Goal: Task Accomplishment & Management: Complete application form

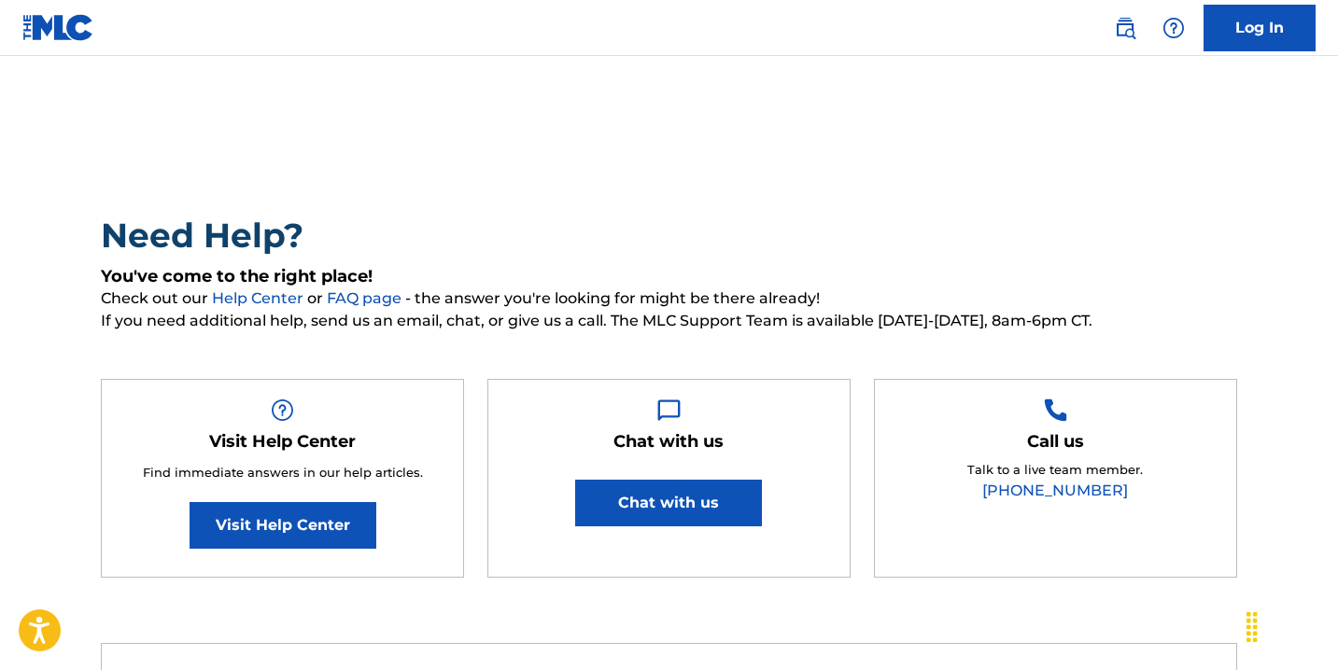
click at [1242, 7] on link "Log In" at bounding box center [1259, 28] width 112 height 47
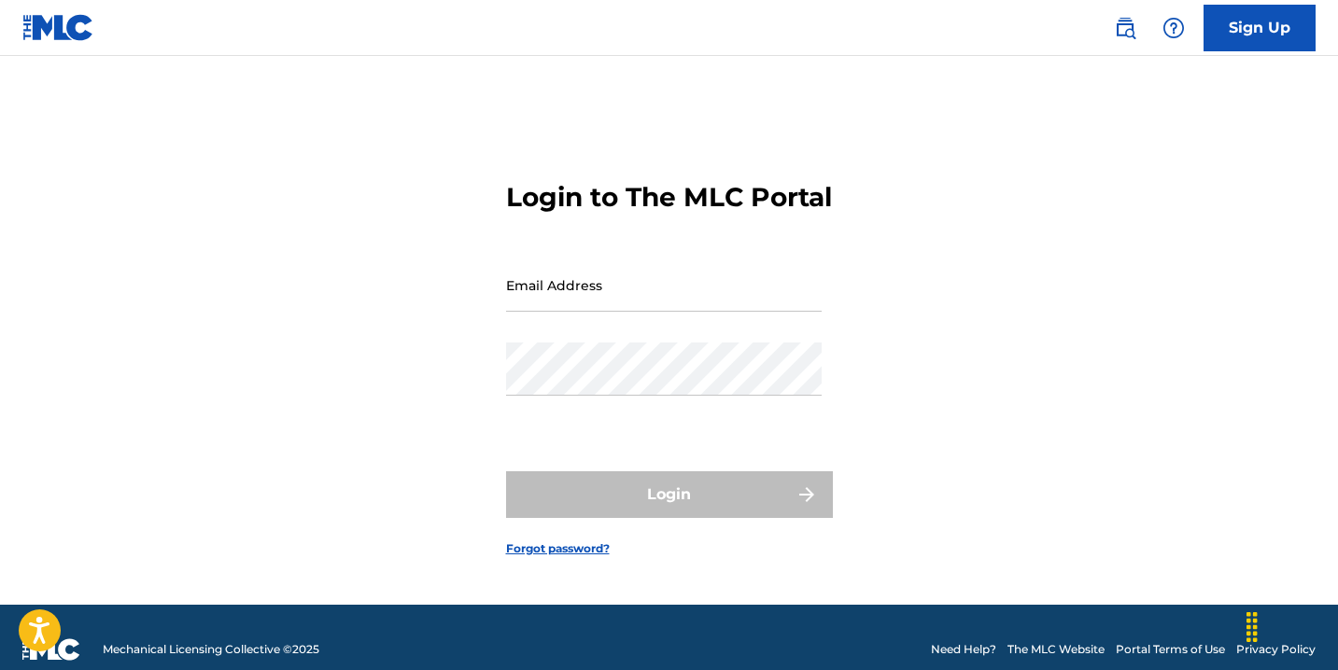
click at [597, 306] on input "Email Address" at bounding box center [664, 285] width 316 height 53
type input "[DOMAIN_NAME][EMAIL_ADDRESS][DOMAIN_NAME]"
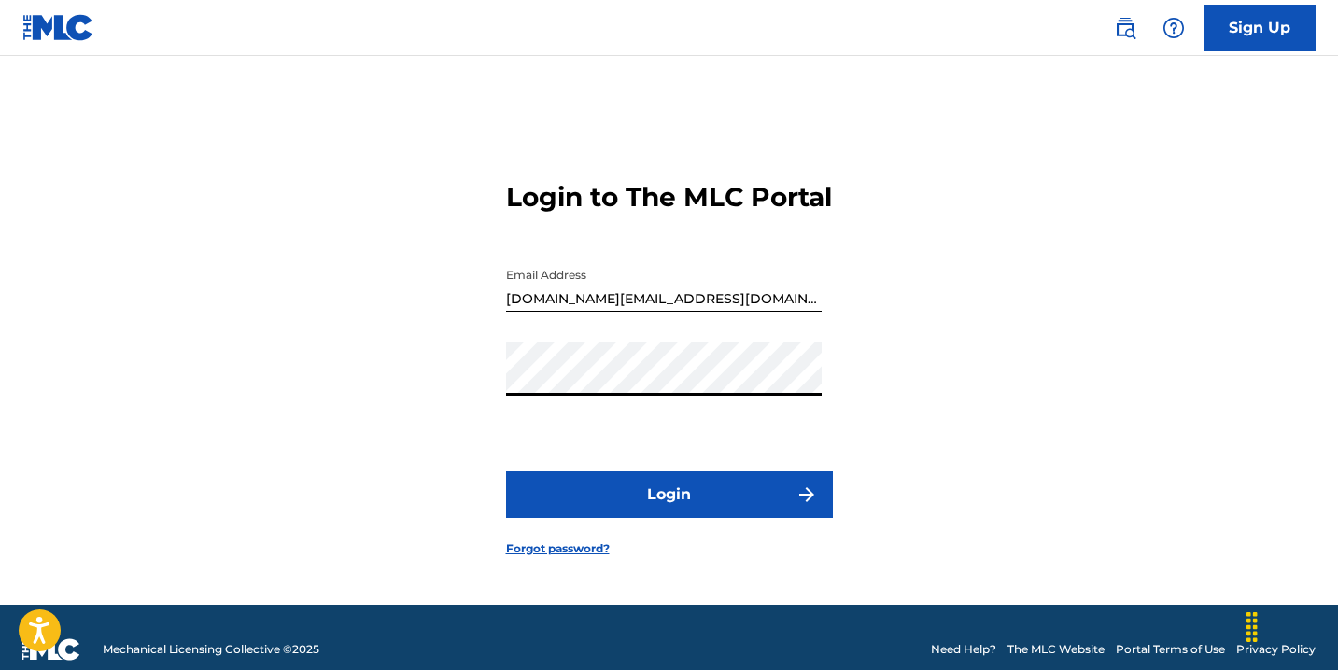
click at [506, 471] on button "Login" at bounding box center [669, 494] width 327 height 47
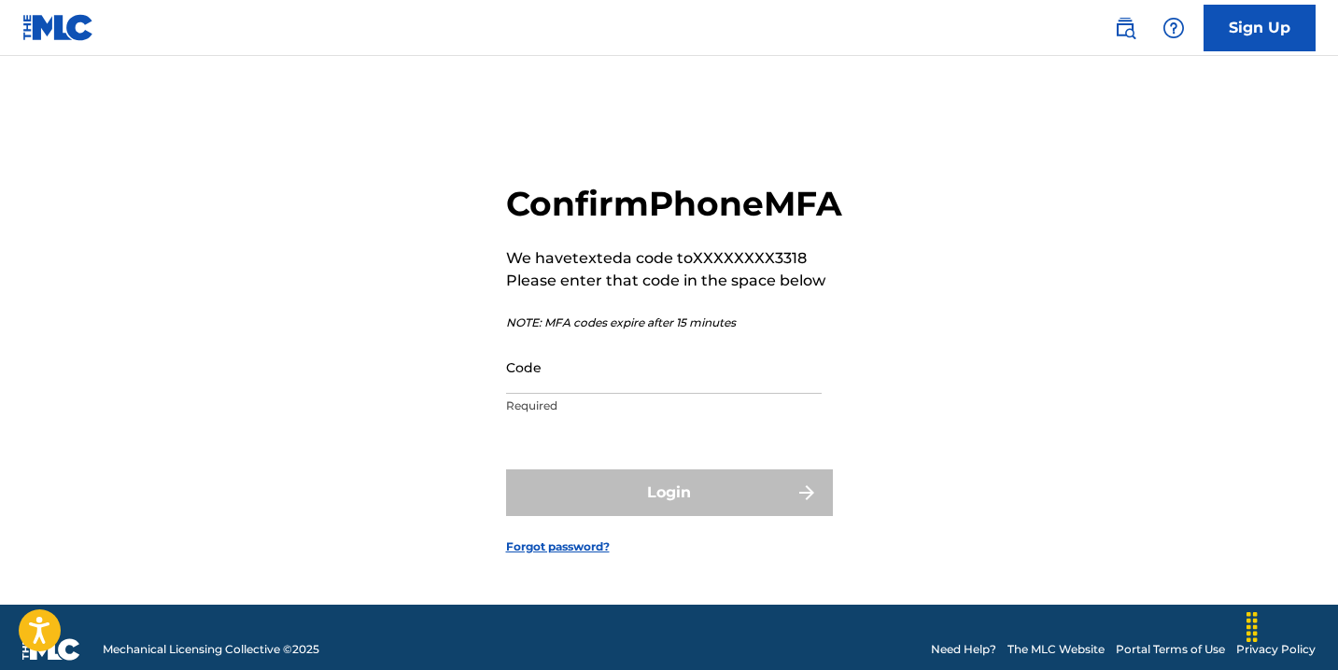
click at [565, 391] on input "Code" at bounding box center [664, 367] width 316 height 53
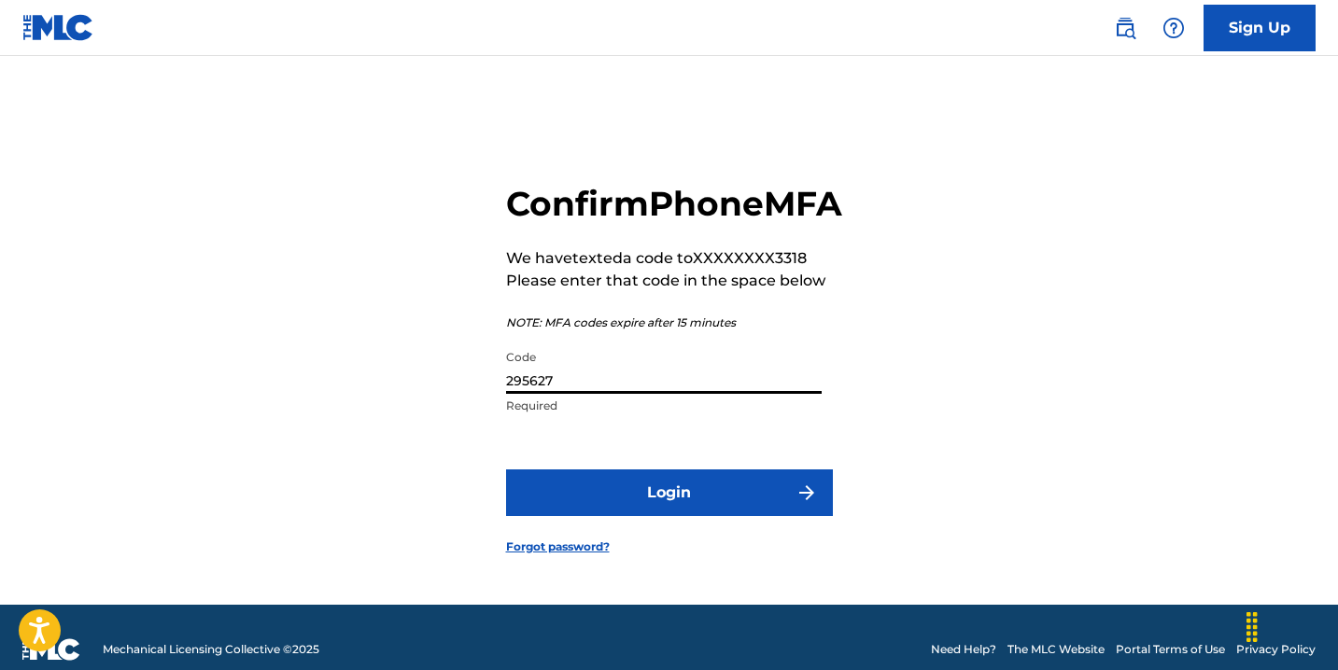
type input "295627"
click at [571, 505] on button "Login" at bounding box center [669, 493] width 327 height 47
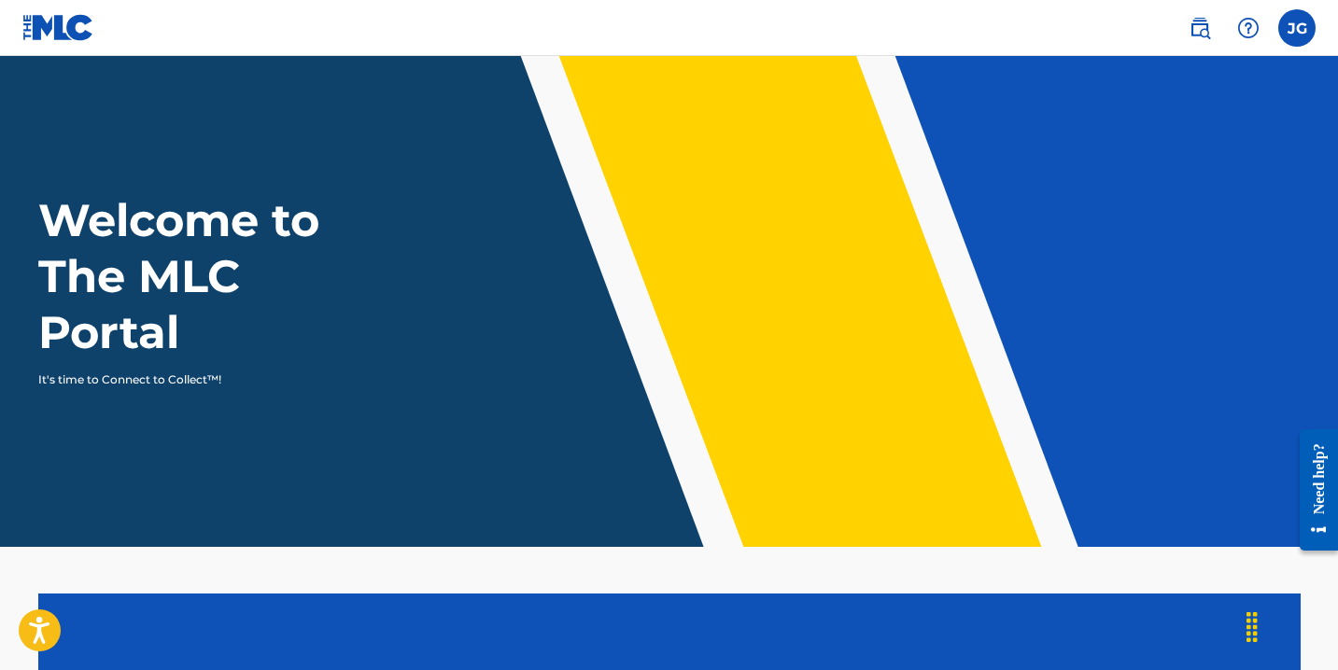
click at [1301, 16] on label at bounding box center [1296, 27] width 37 height 37
click at [1297, 28] on input "[PERSON_NAME] [DOMAIN_NAME][EMAIL_ADDRESS][DOMAIN_NAME] Notification Preference…" at bounding box center [1297, 28] width 0 height 0
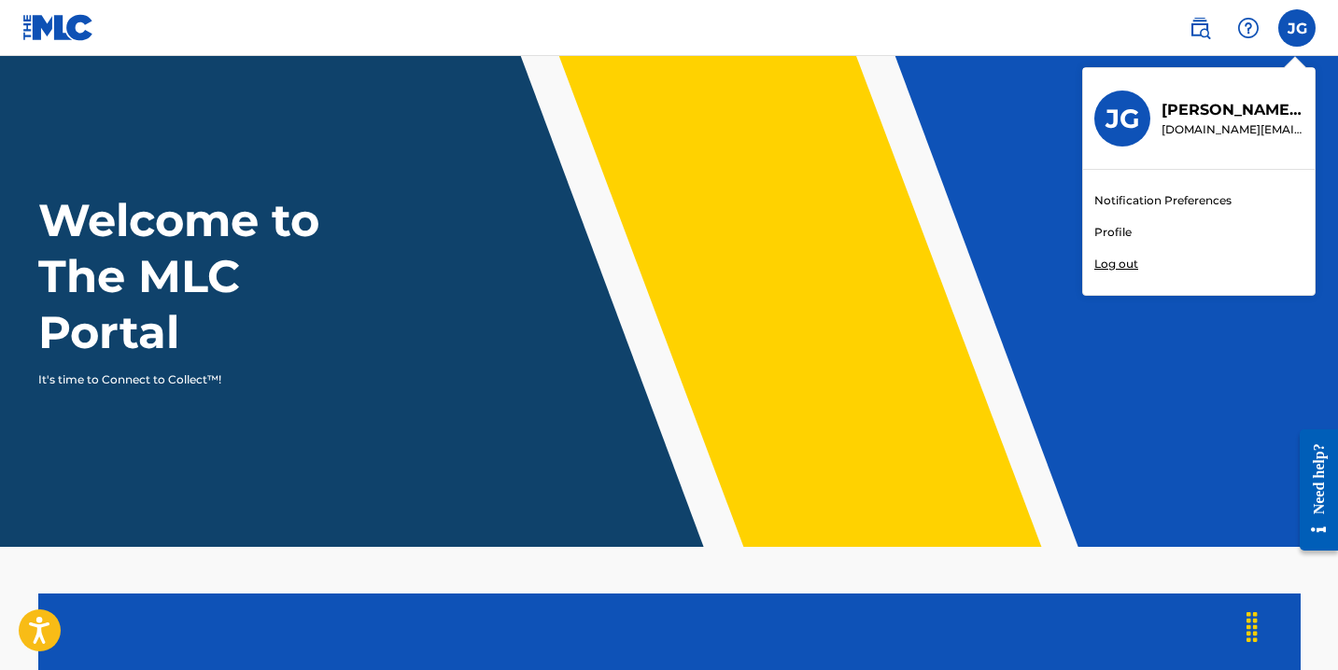
click at [1000, 227] on div "Welcome to The MLC Portal It's time to Connect to Collect™!" at bounding box center [669, 290] width 1307 height 196
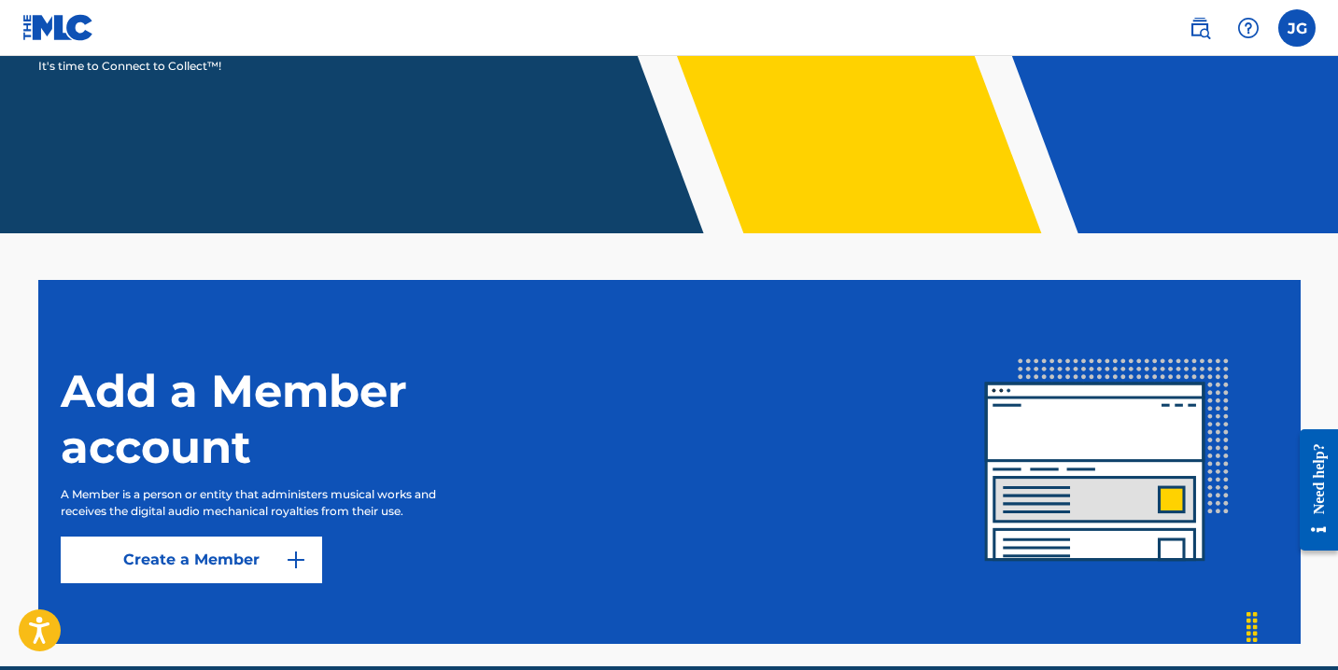
scroll to position [400, 0]
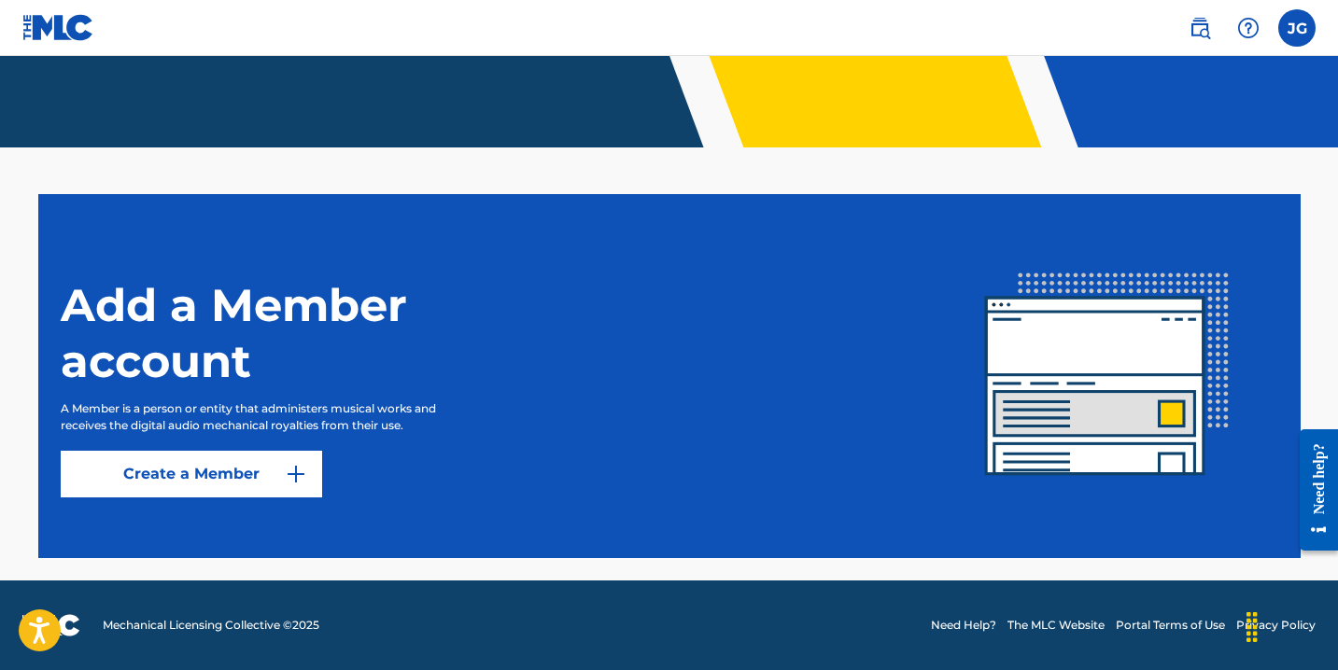
click at [306, 479] on img at bounding box center [296, 474] width 22 height 22
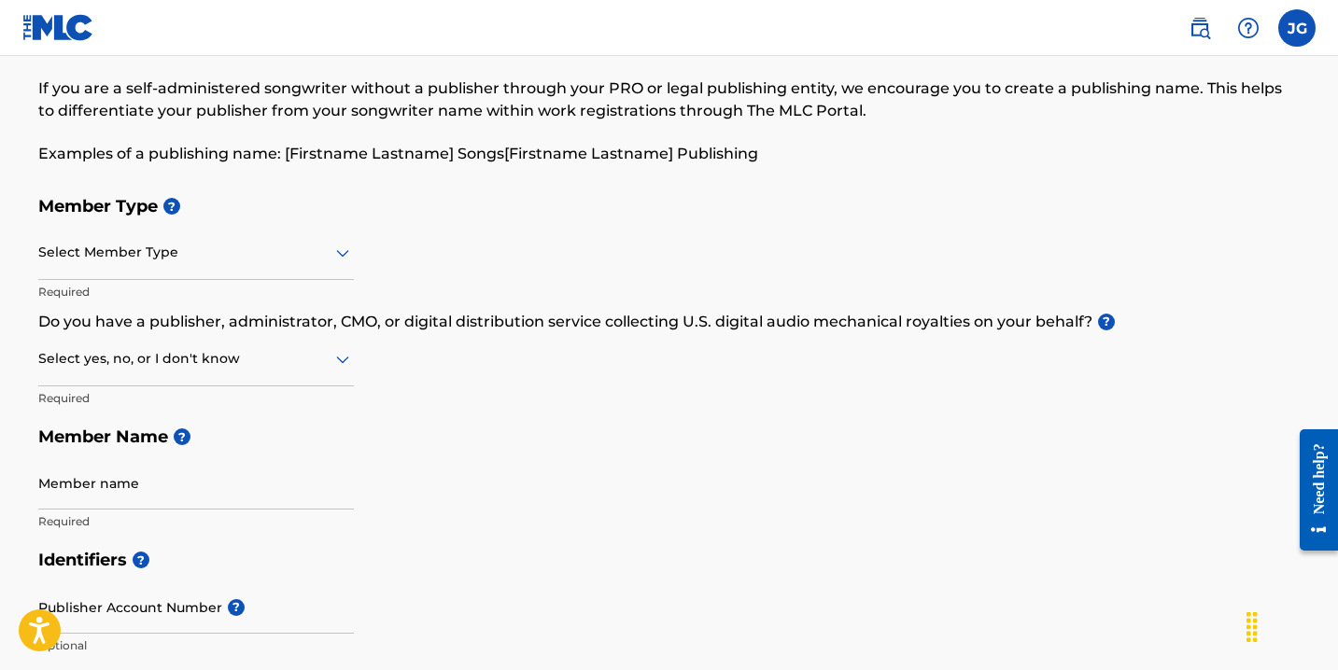
scroll to position [81, 0]
click at [341, 258] on icon at bounding box center [342, 252] width 22 height 22
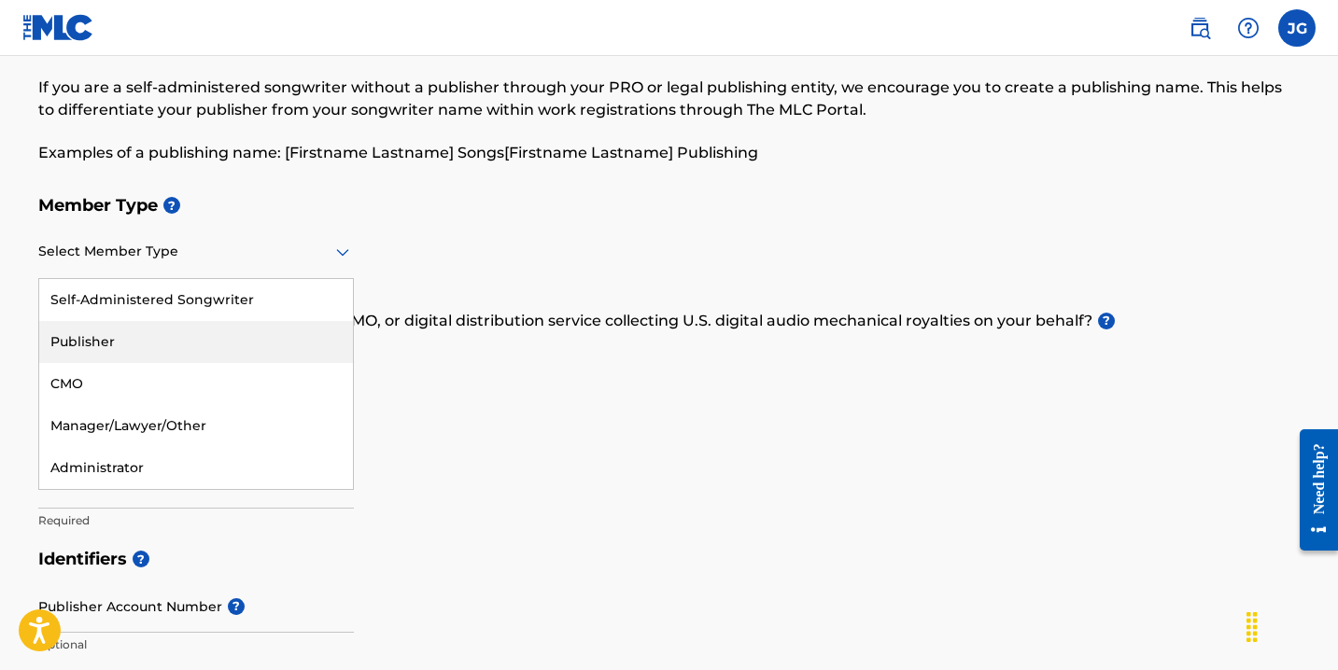
click at [217, 346] on div "Publisher" at bounding box center [196, 342] width 314 height 42
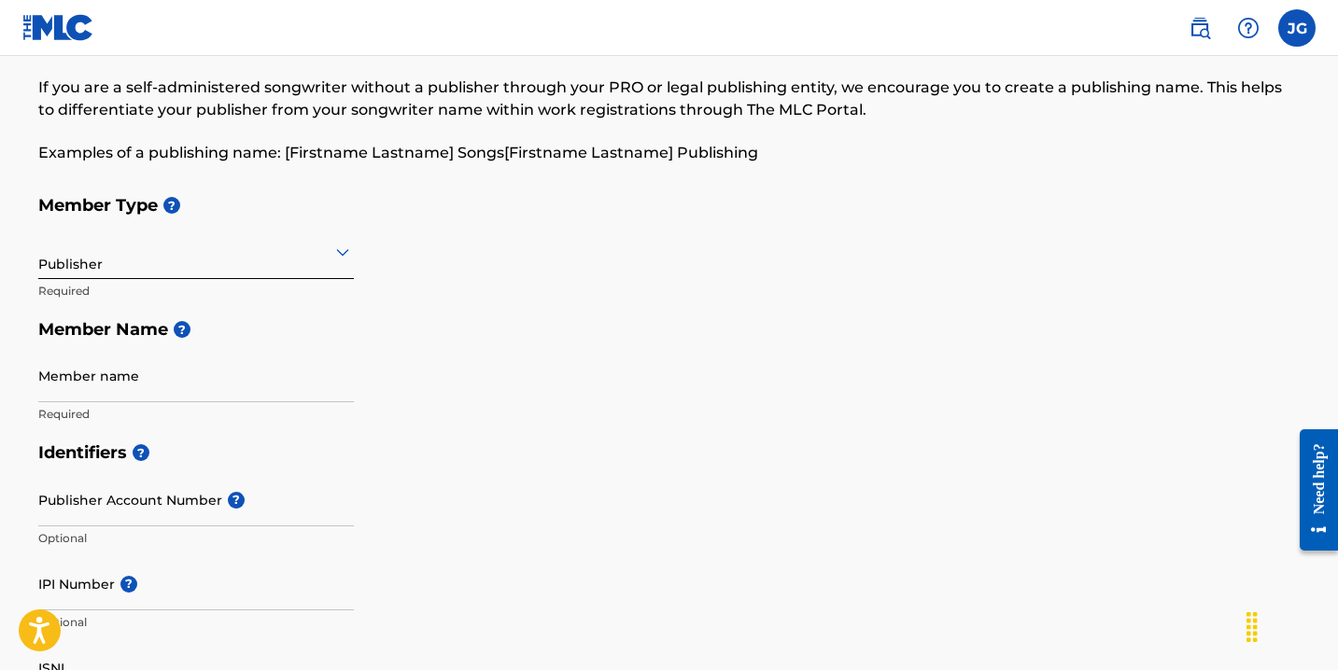
click at [150, 383] on input "Member name" at bounding box center [196, 375] width 316 height 53
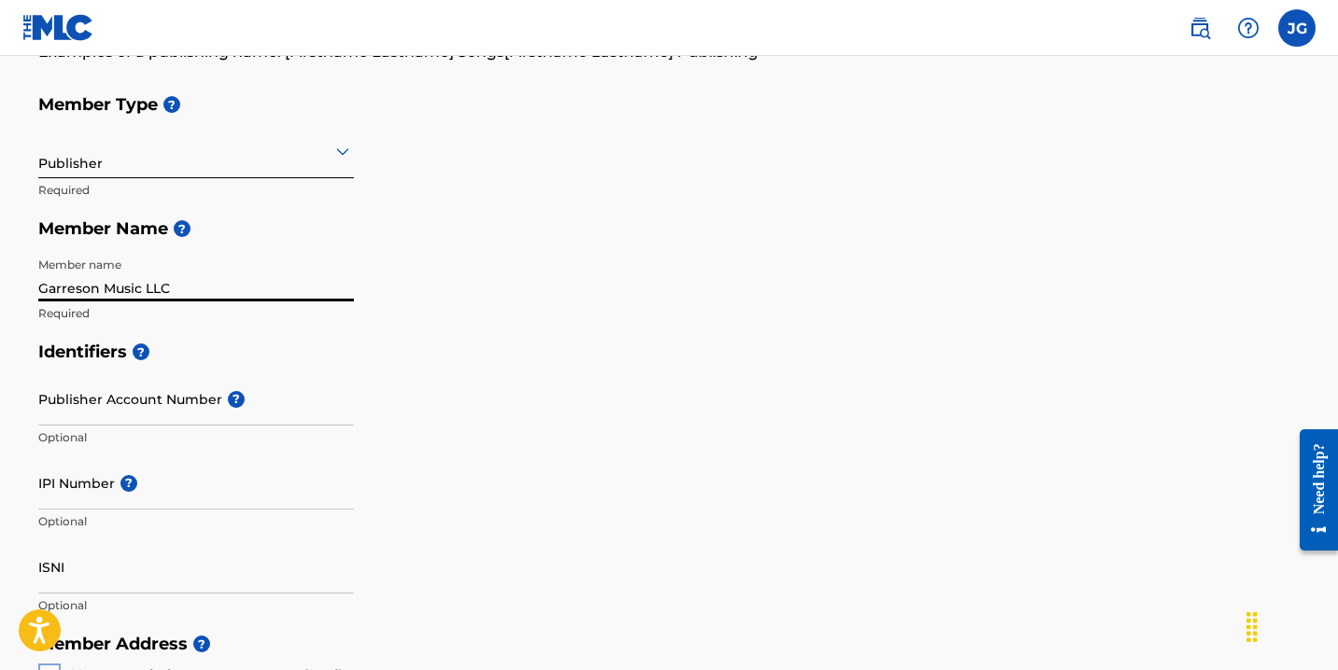
scroll to position [193, 0]
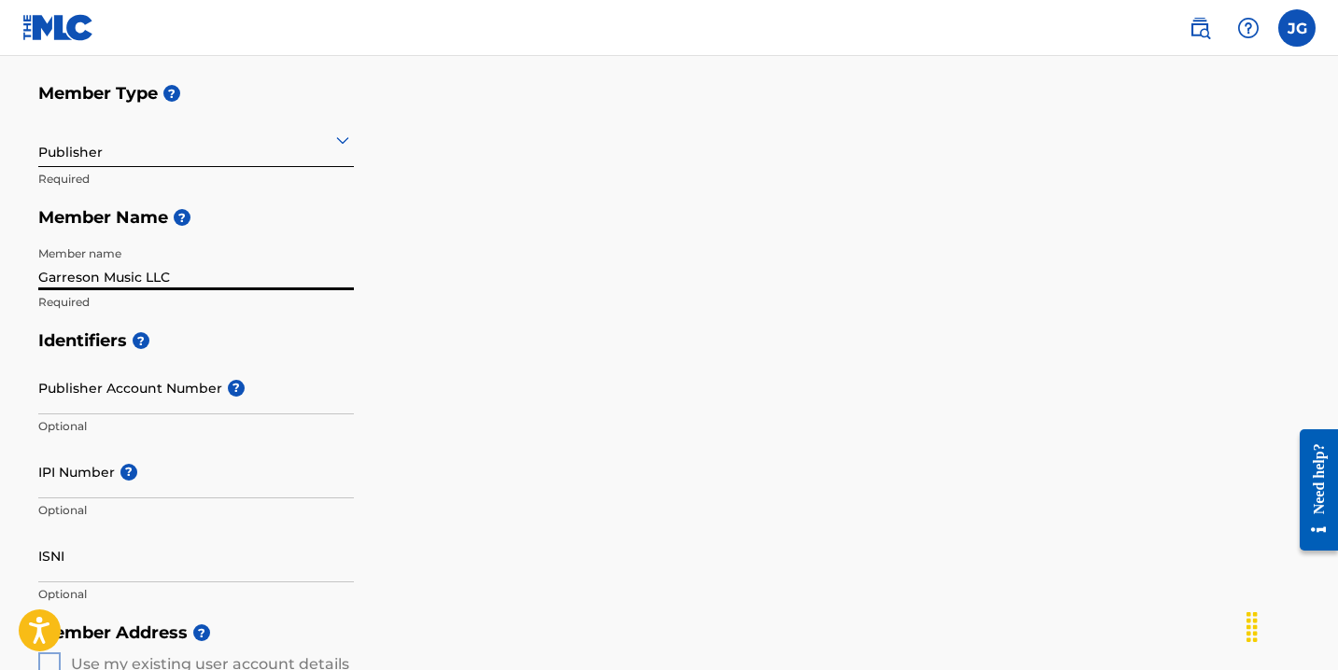
type input "Garreson Music LLC"
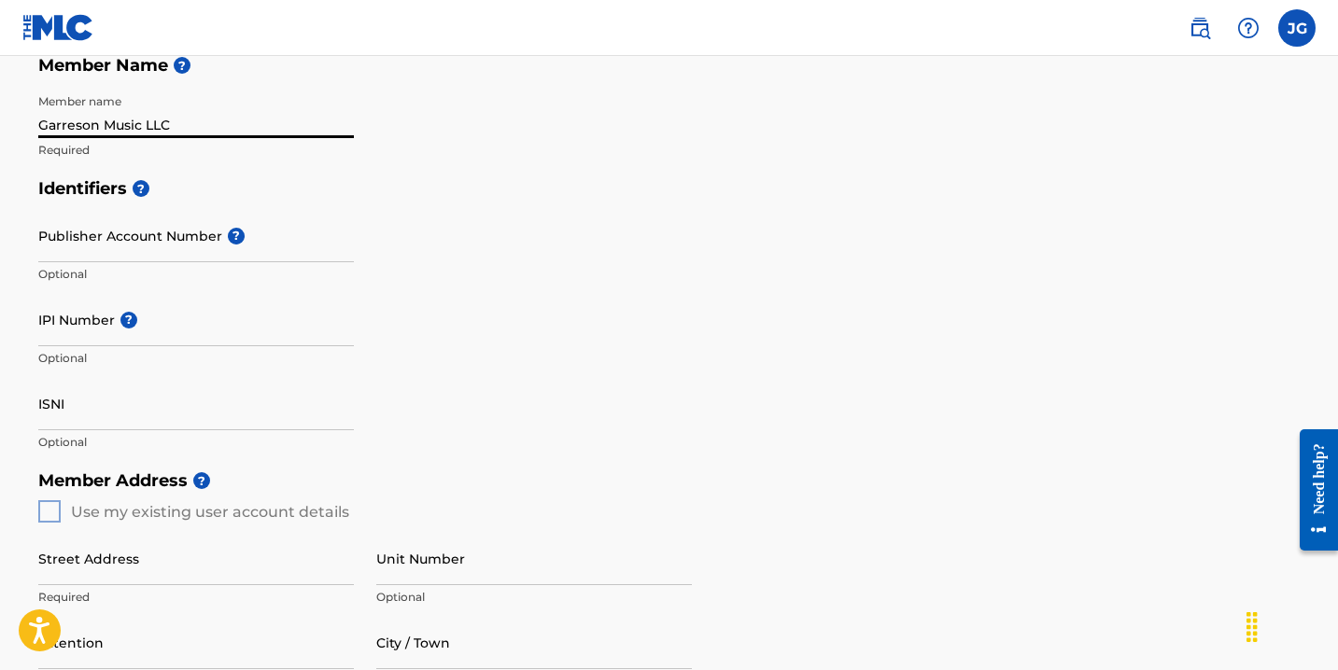
scroll to position [346, 0]
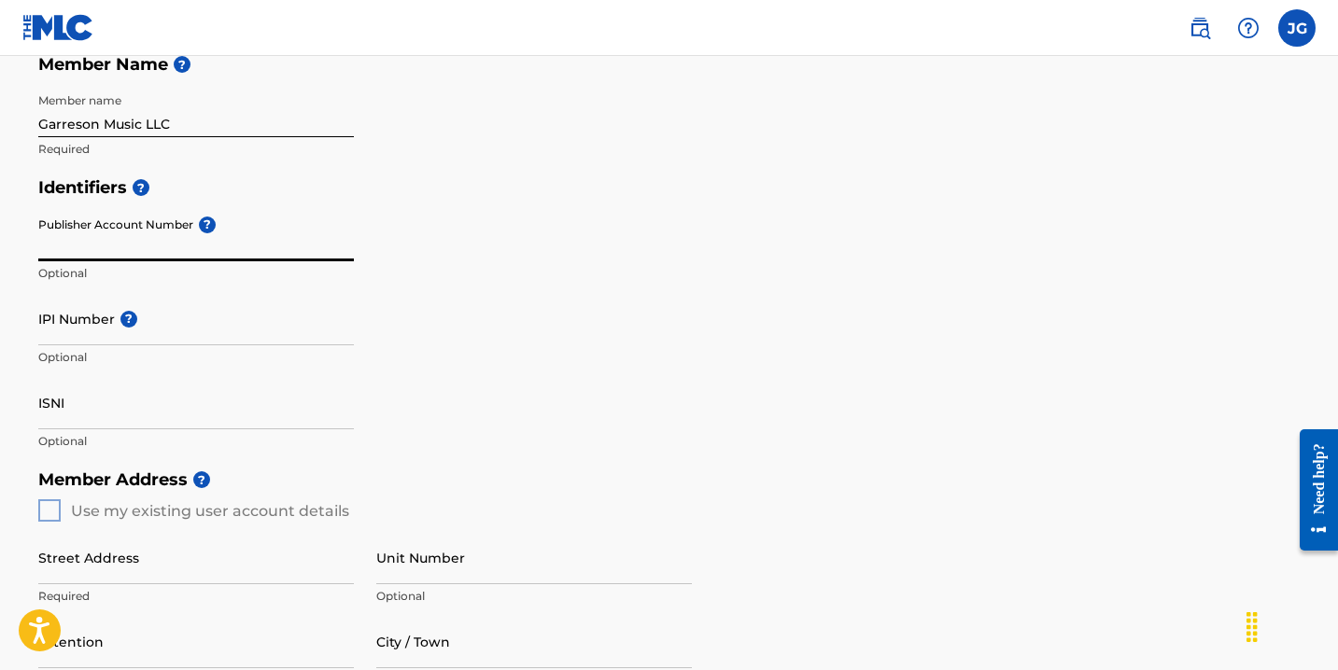
click at [82, 234] on input "Publisher Account Number ?" at bounding box center [196, 234] width 316 height 53
paste input "7234615"
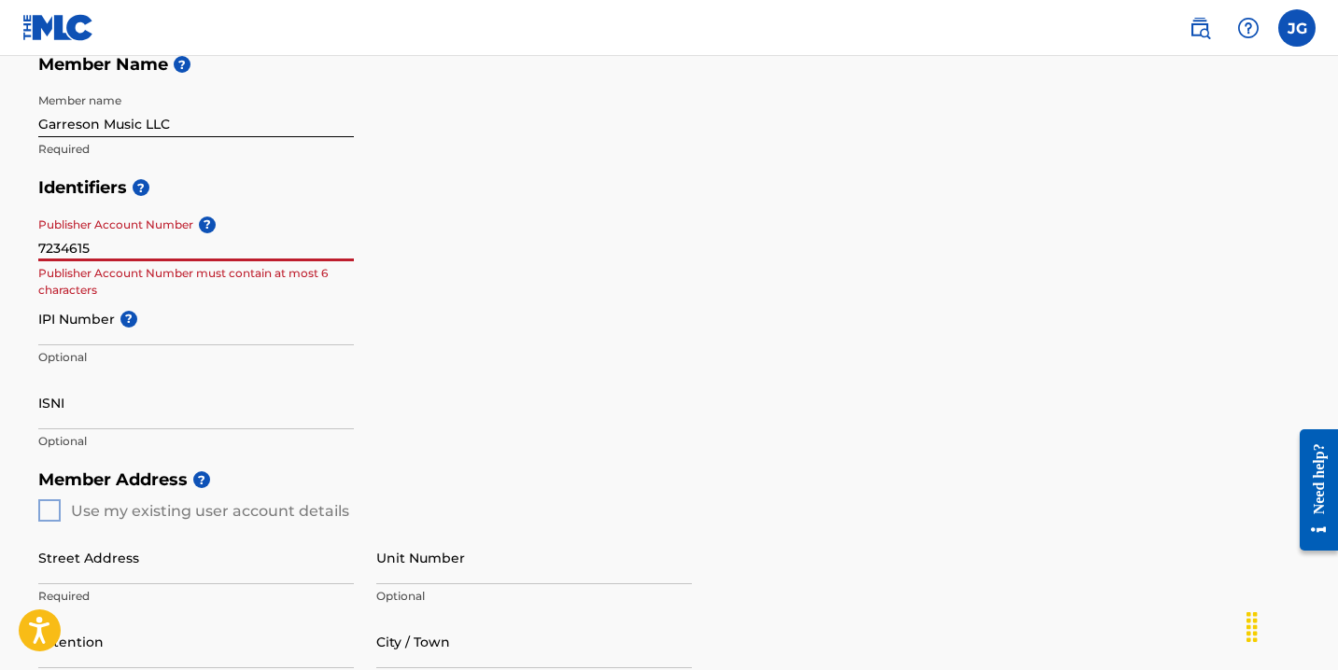
type input "7234615"
click at [77, 331] on input "IPI Number ?" at bounding box center [196, 318] width 316 height 53
click at [98, 247] on input "7234615" at bounding box center [196, 234] width 316 height 53
drag, startPoint x: 98, startPoint y: 247, endPoint x: 9, endPoint y: 246, distance: 88.7
click at [9, 246] on main "Create a Member If you are a self-administered songwriter without a publisher t…" at bounding box center [669, 495] width 1338 height 1570
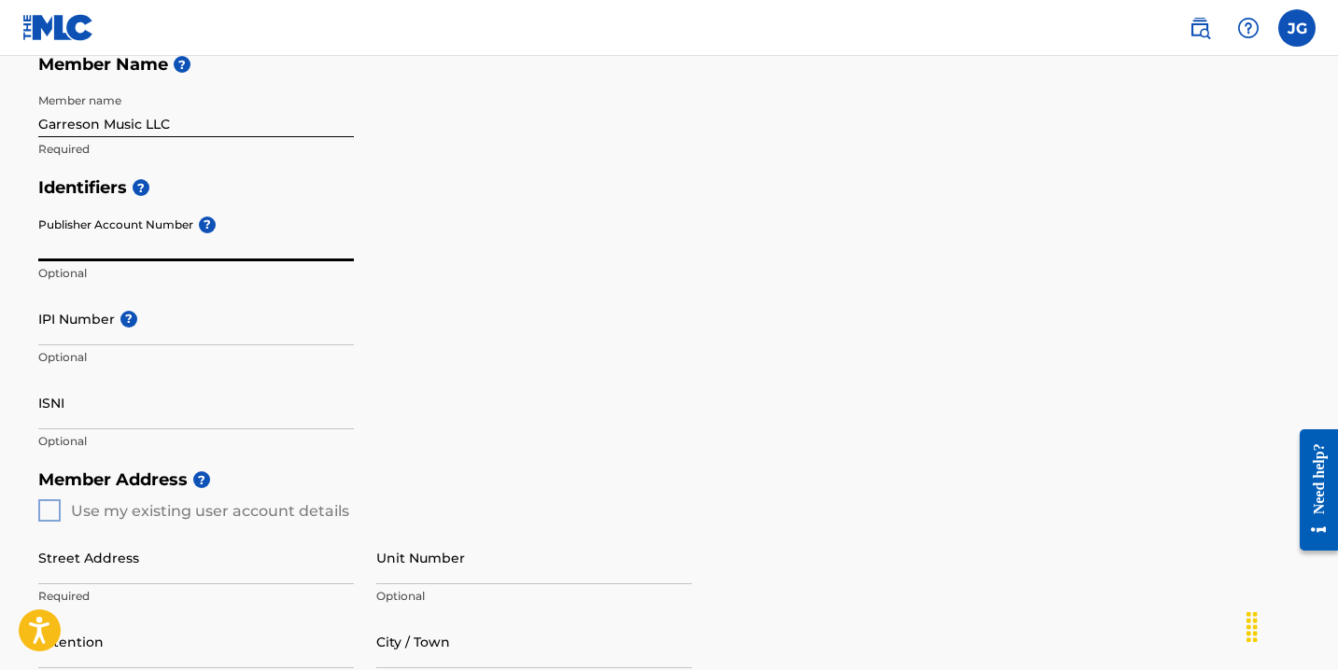
click at [75, 325] on input "IPI Number ?" at bounding box center [196, 318] width 316 height 53
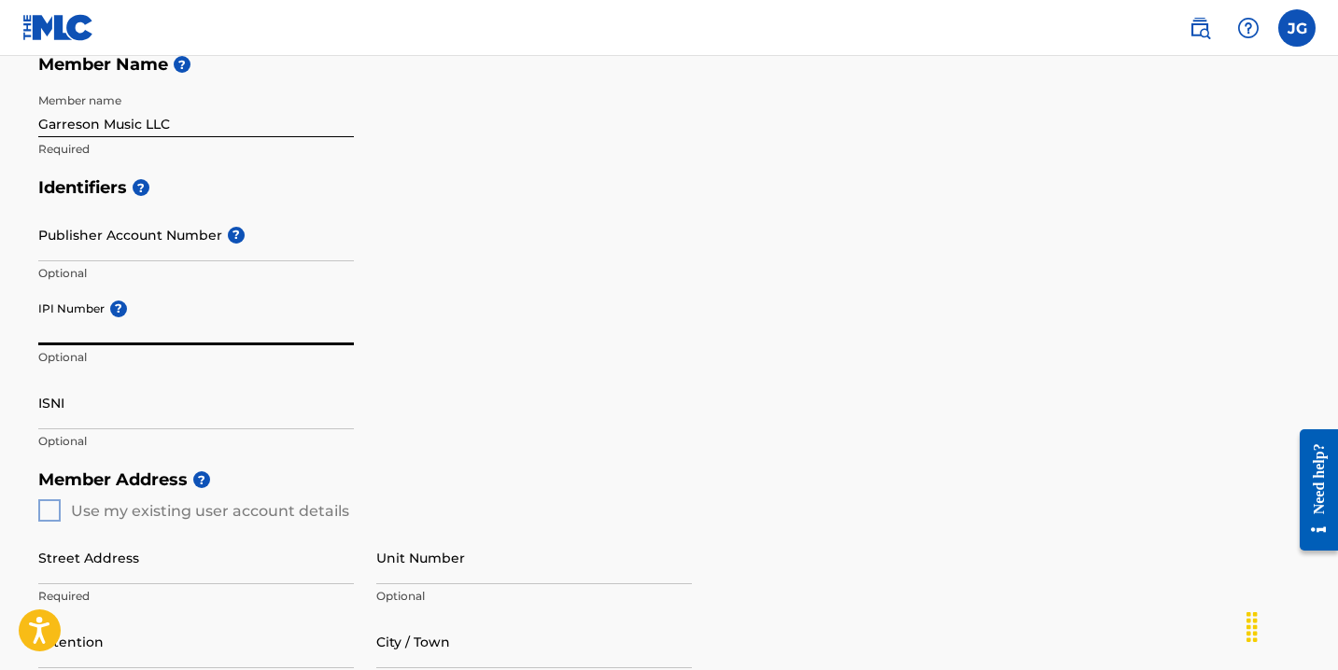
paste input "1212742885"
type input "1212742885"
click at [320, 373] on div "IPI Number ? 1212742885 Optional" at bounding box center [196, 334] width 316 height 84
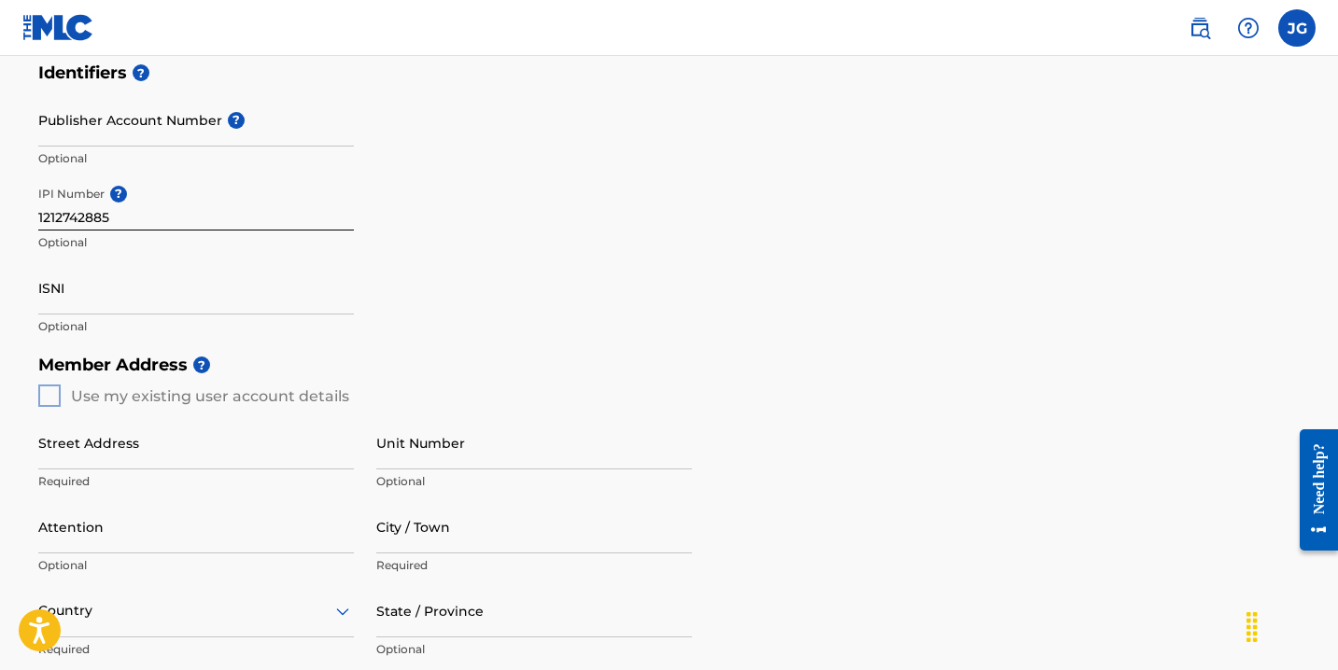
scroll to position [468, 0]
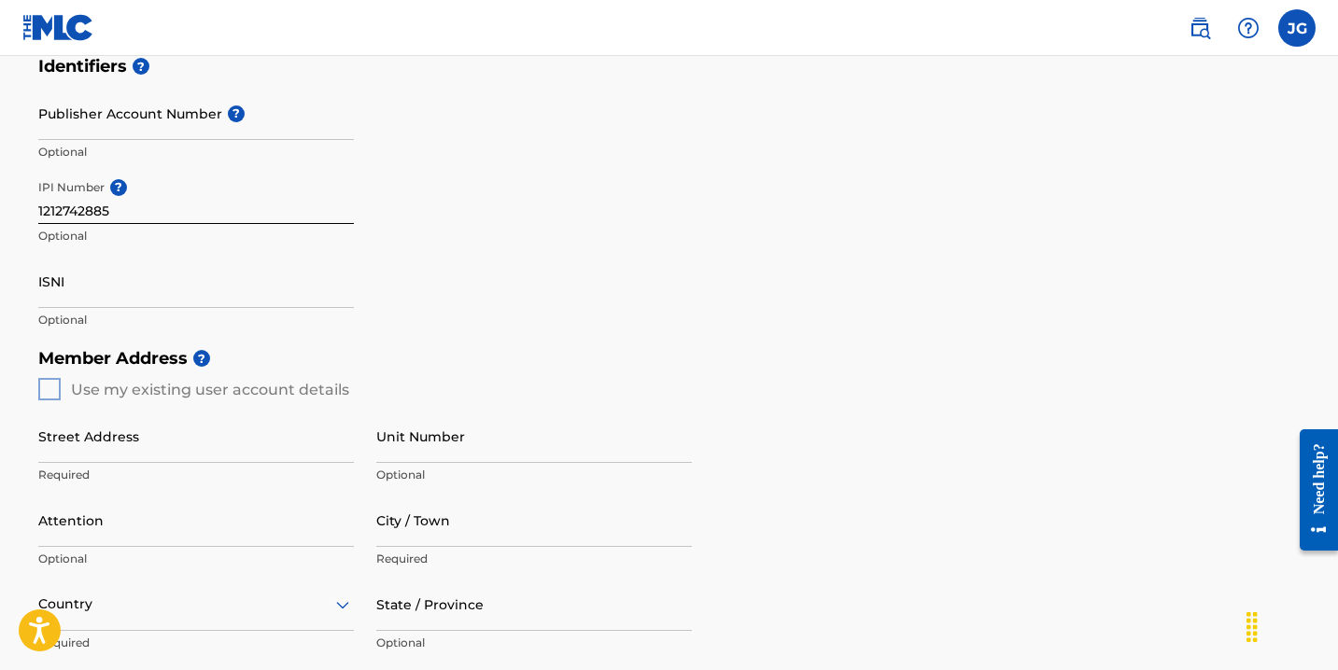
click at [76, 299] on input "ISNI" at bounding box center [196, 281] width 316 height 53
paste input "0000 0005 1275 5379"
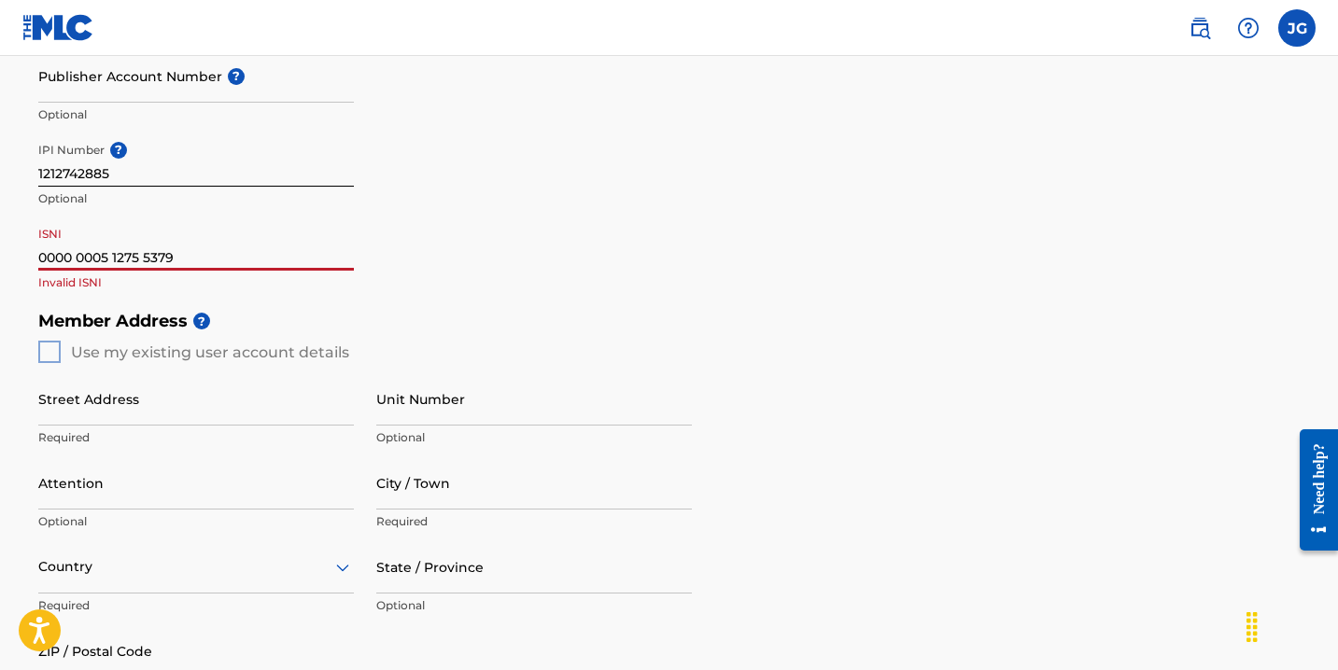
scroll to position [508, 0]
click at [159, 299] on h5 "Member Address ?" at bounding box center [669, 319] width 1262 height 40
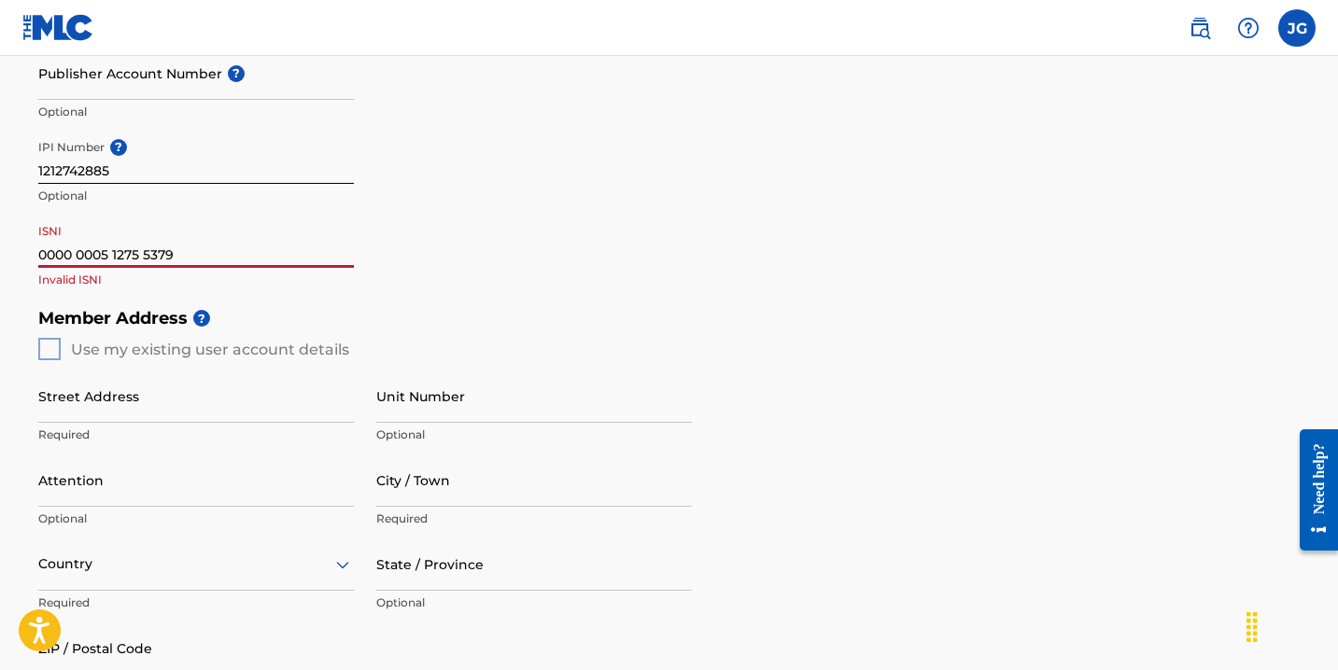
drag, startPoint x: 75, startPoint y: 255, endPoint x: 0, endPoint y: 246, distance: 75.3
click at [0, 246] on main "Create a Member If you are a self-administered songwriter without a publisher t…" at bounding box center [669, 333] width 1338 height 1570
type input "0005 1275 5379"
click at [110, 288] on div "ISNI 0005 1275 5379 Invalid ISNI" at bounding box center [196, 257] width 316 height 84
drag, startPoint x: 143, startPoint y: 249, endPoint x: 0, endPoint y: 249, distance: 142.8
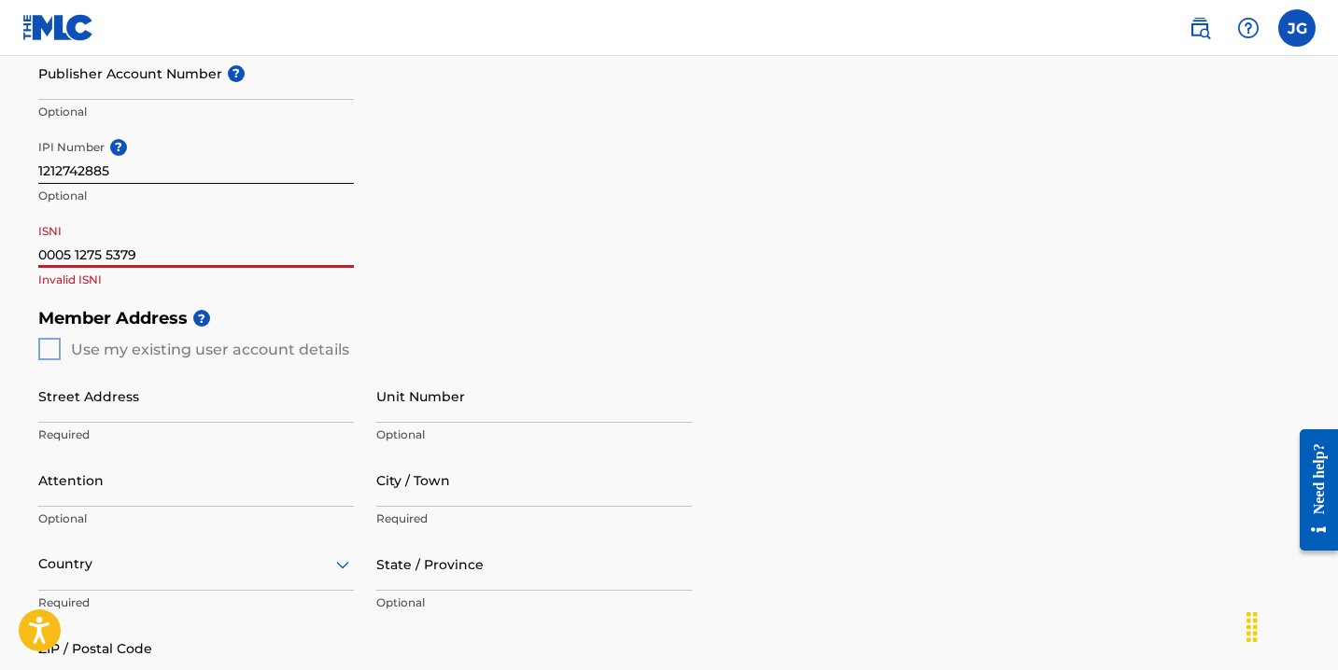
click at [0, 249] on main "Create a Member If you are a self-administered songwriter without a publisher t…" at bounding box center [669, 333] width 1338 height 1570
click at [470, 277] on div "Identifiers ? Publisher Account Number ? Optional IPI Number ? 1212742885 Optio…" at bounding box center [669, 153] width 1262 height 292
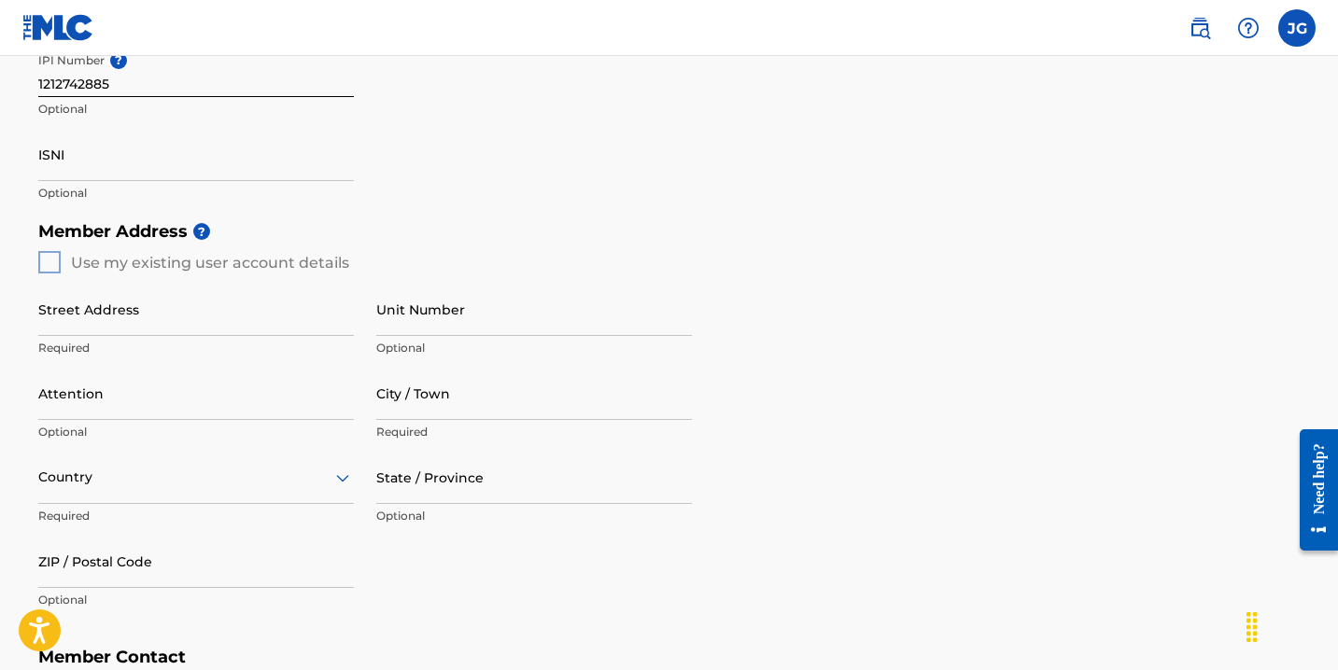
scroll to position [610, 0]
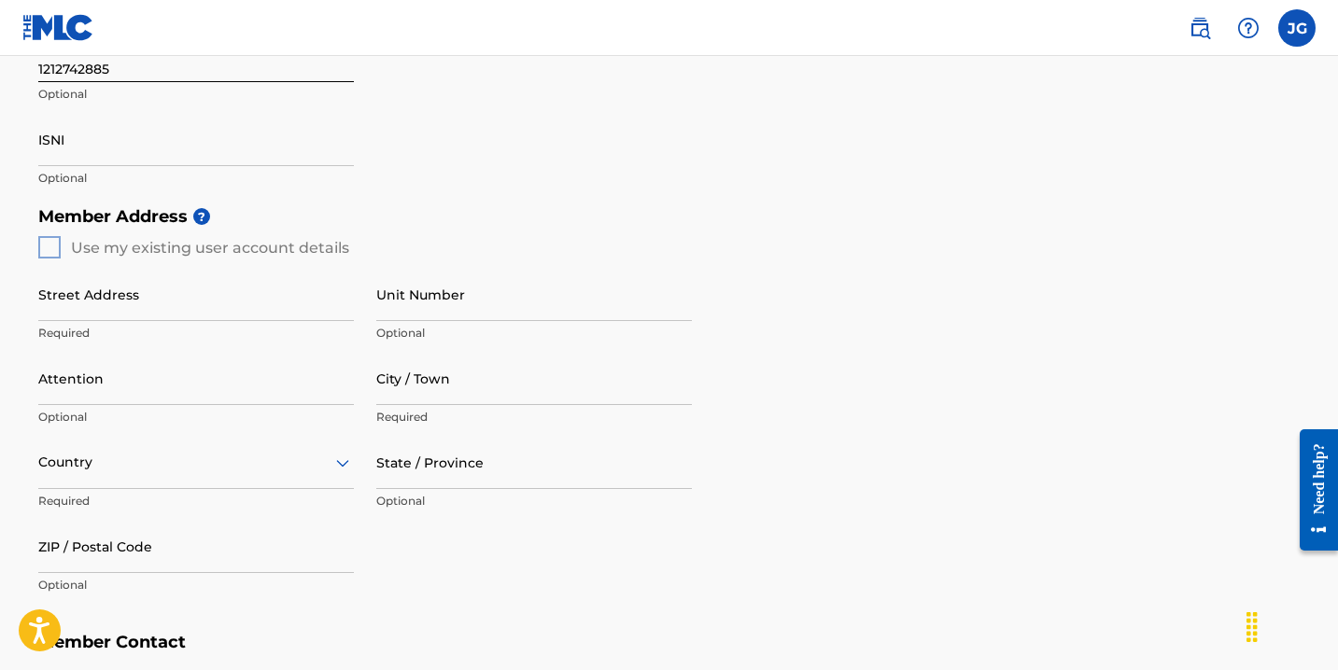
click at [44, 244] on div "Member Address ? Use my existing user account details Street Address Required U…" at bounding box center [669, 410] width 1262 height 427
click at [51, 247] on div "Member Address ? Use my existing user account details Street Address Required U…" at bounding box center [669, 410] width 1262 height 427
click at [112, 311] on input "Street Address" at bounding box center [196, 294] width 316 height 53
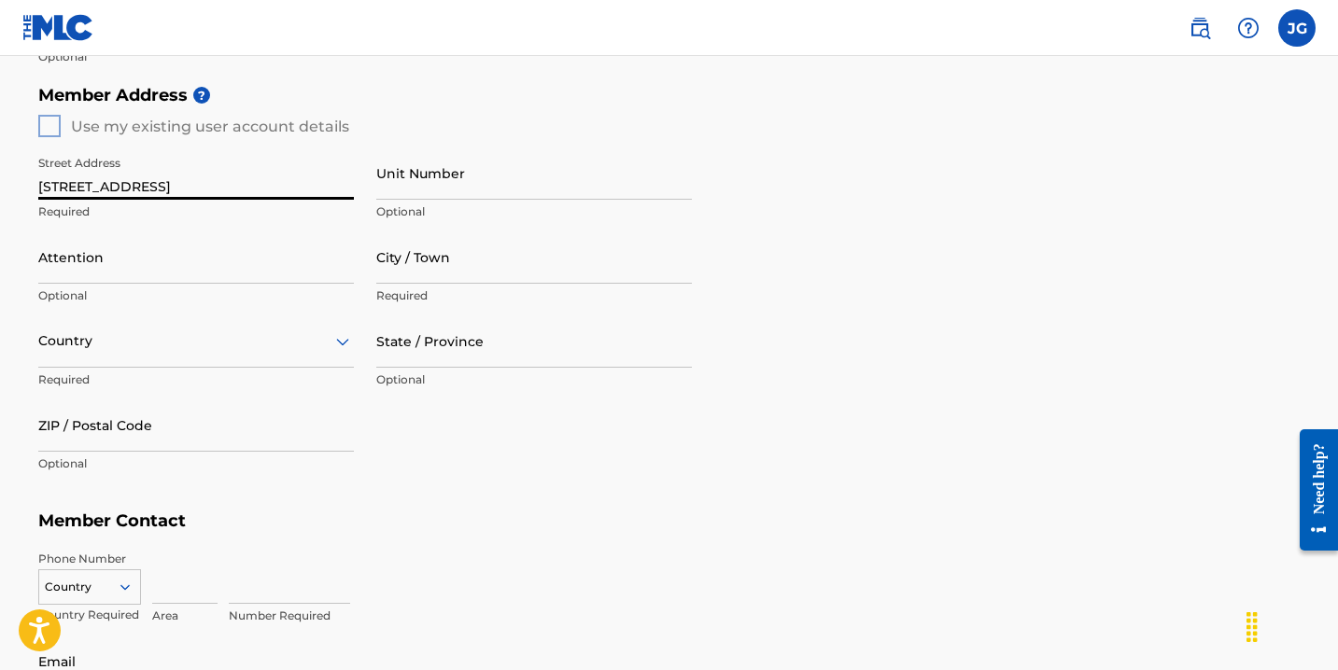
scroll to position [741, 0]
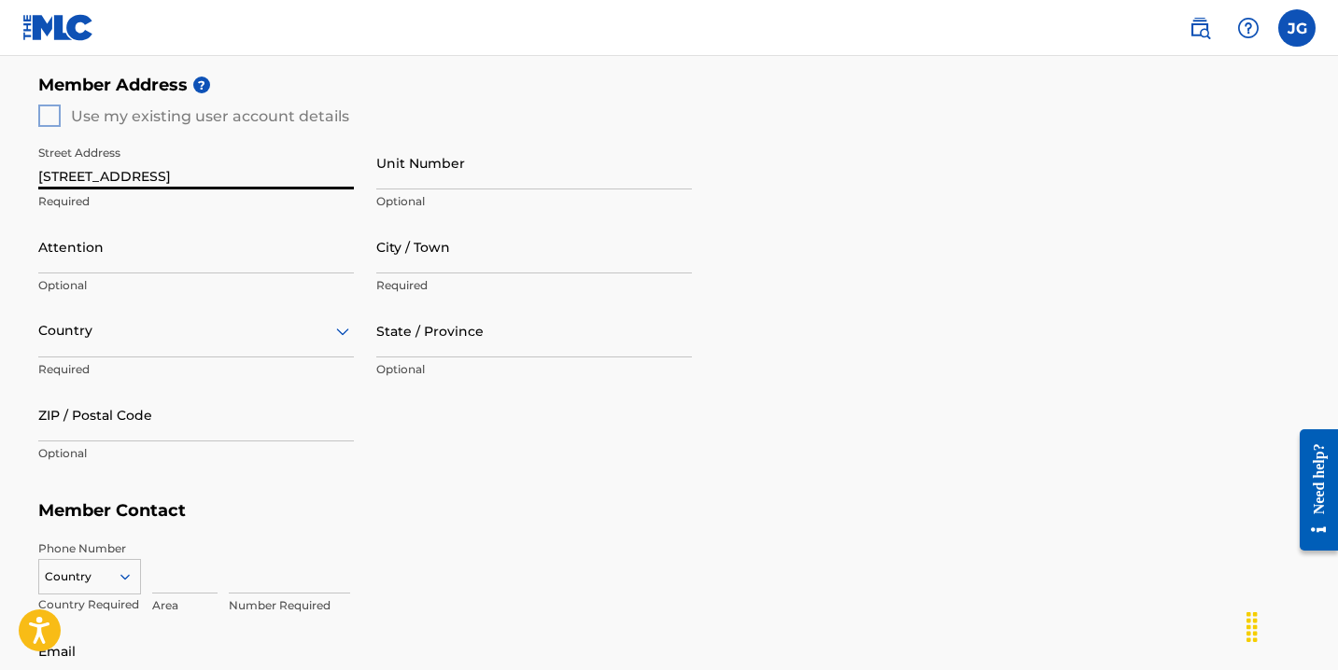
type input "[STREET_ADDRESS]"
click at [400, 270] on input "City / Town" at bounding box center [534, 246] width 316 height 53
type input "Sublimity"
click at [278, 344] on div "Country" at bounding box center [196, 330] width 316 height 53
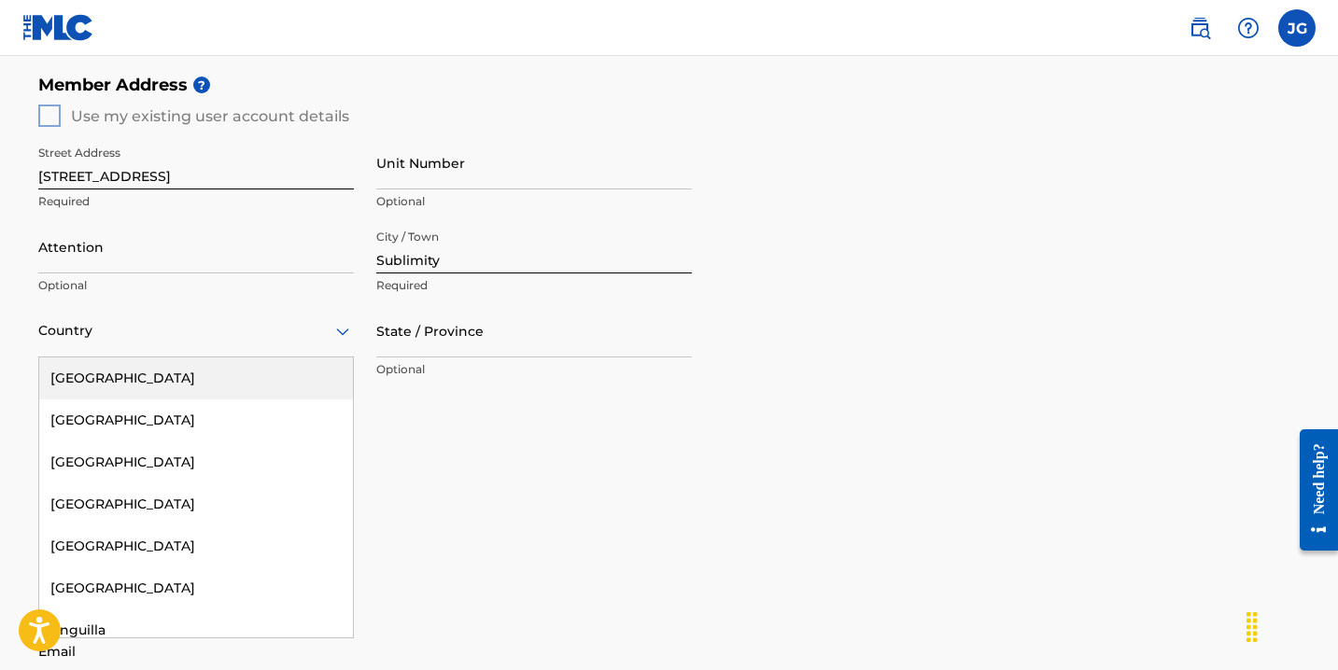
click at [264, 371] on div "[GEOGRAPHIC_DATA]" at bounding box center [196, 379] width 314 height 42
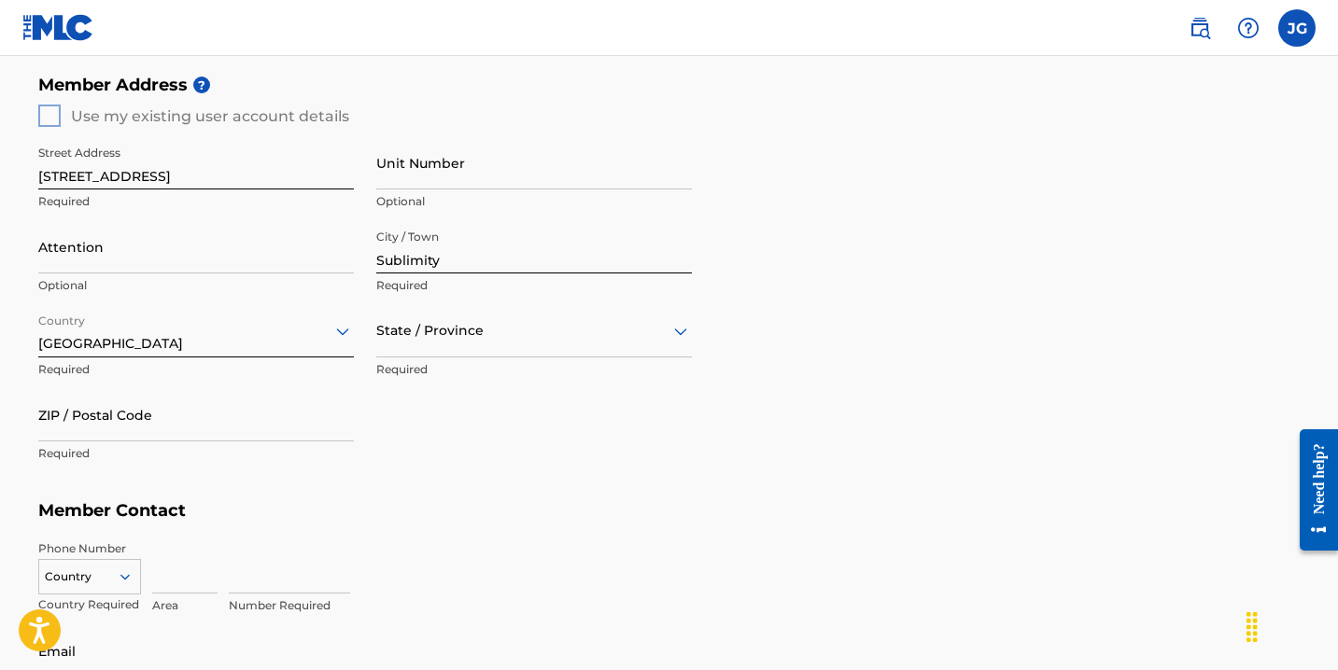
click at [483, 332] on div at bounding box center [534, 330] width 316 height 23
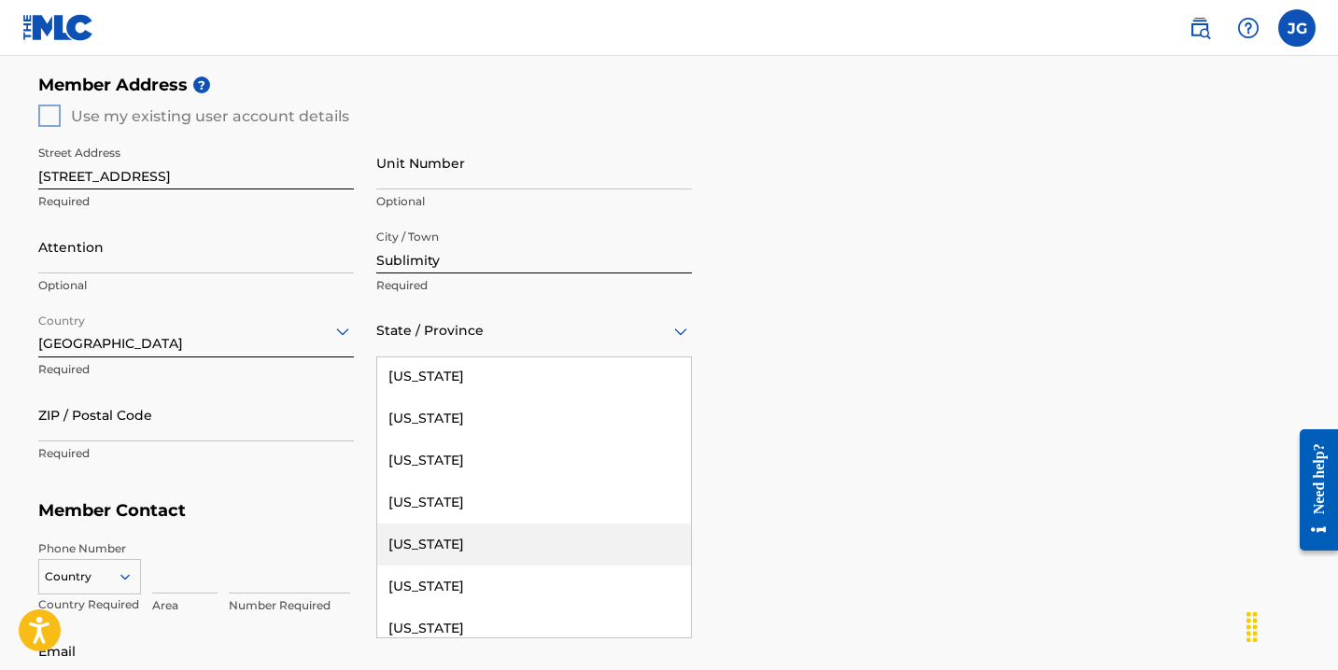
click at [442, 545] on div "[US_STATE]" at bounding box center [534, 545] width 314 height 42
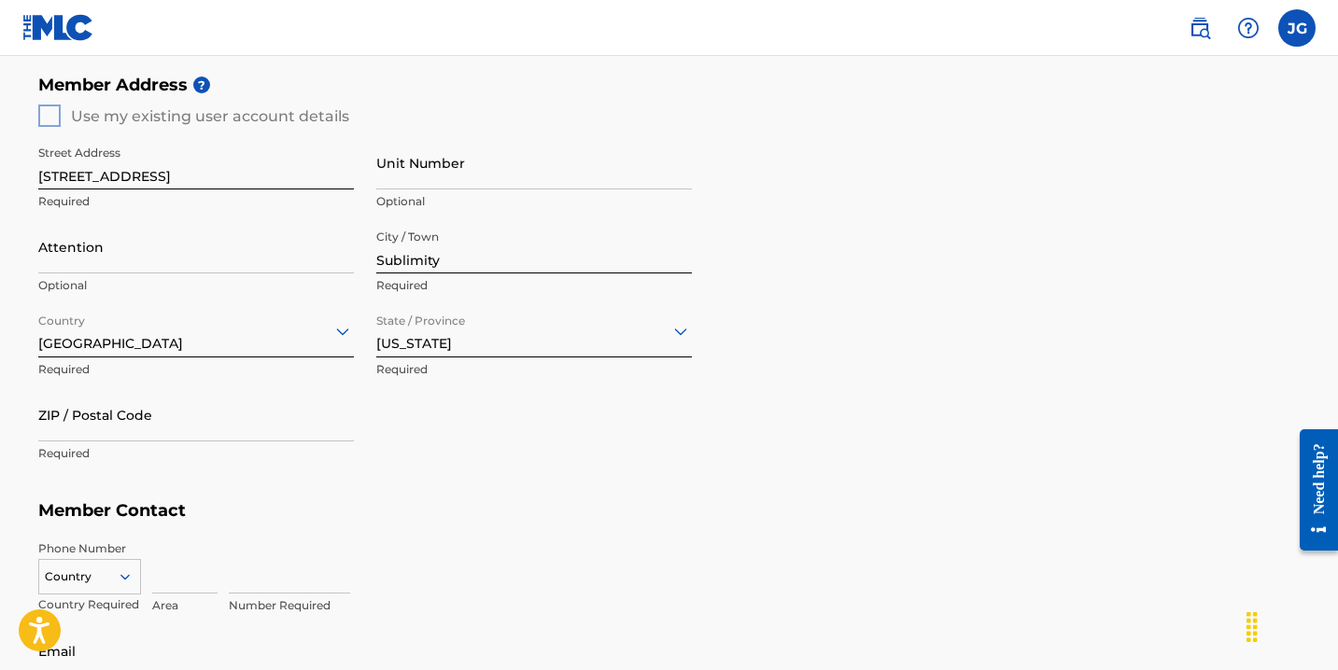
scroll to position [782, 0]
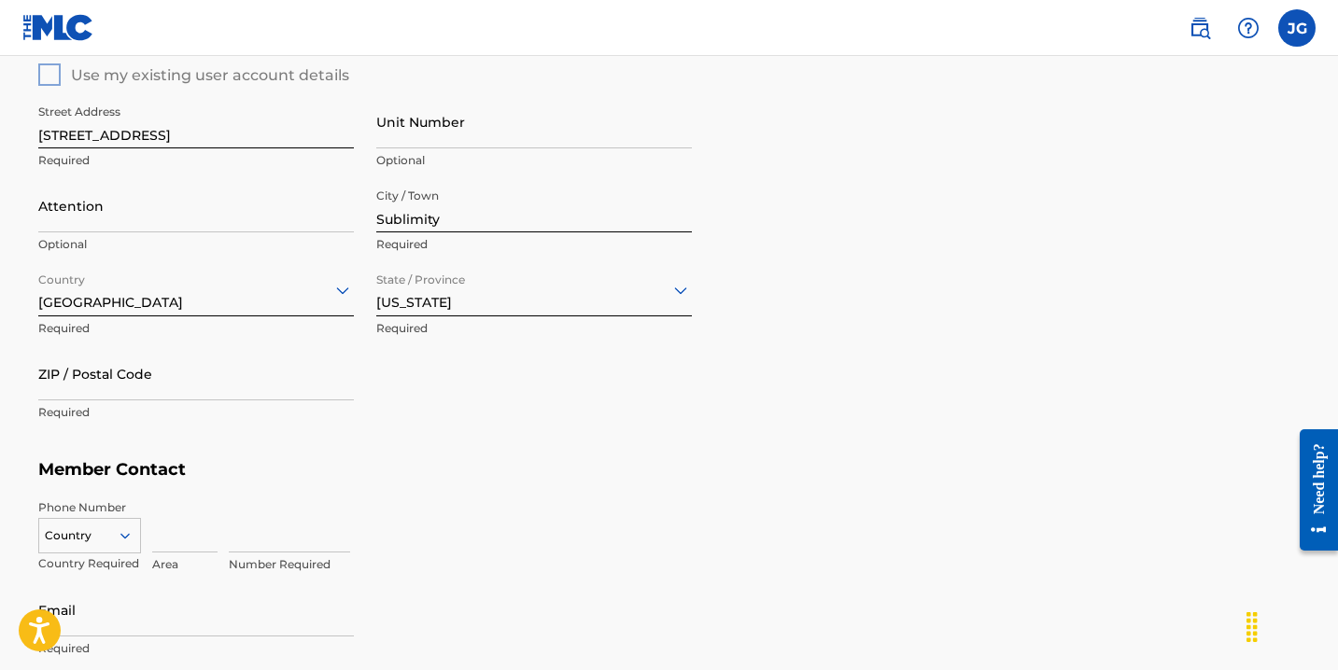
click at [219, 395] on input "ZIP / Postal Code" at bounding box center [196, 373] width 316 height 53
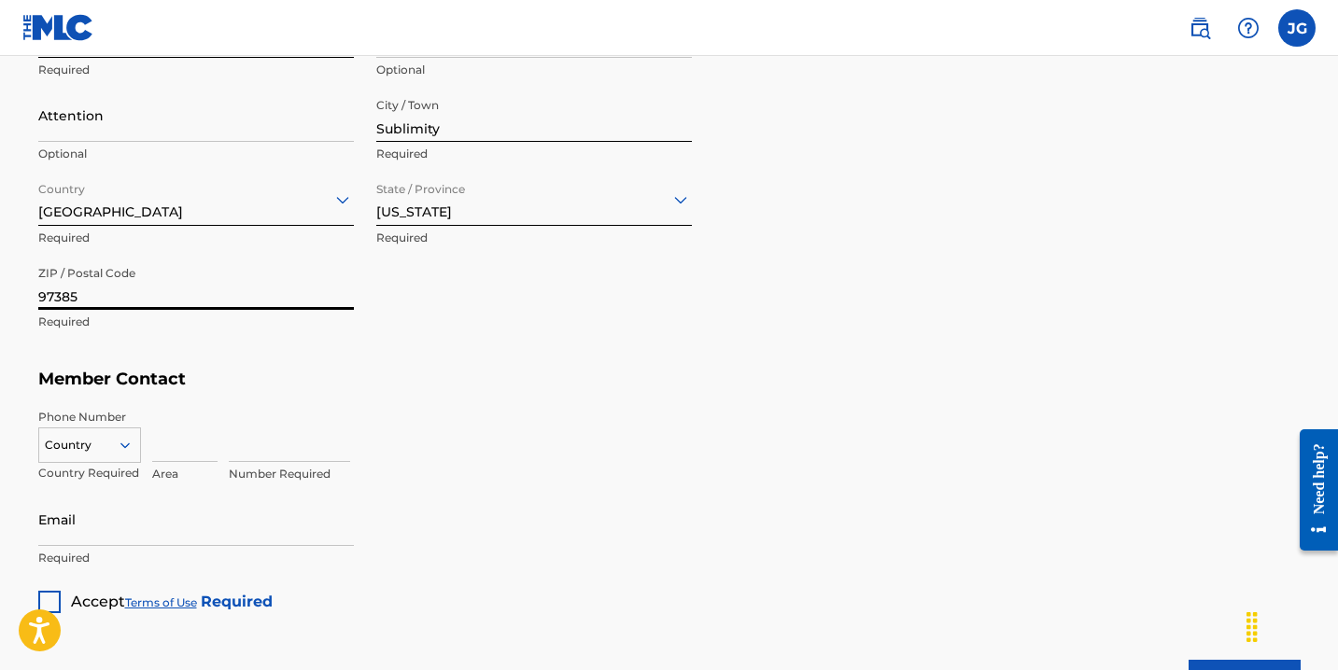
scroll to position [921, 0]
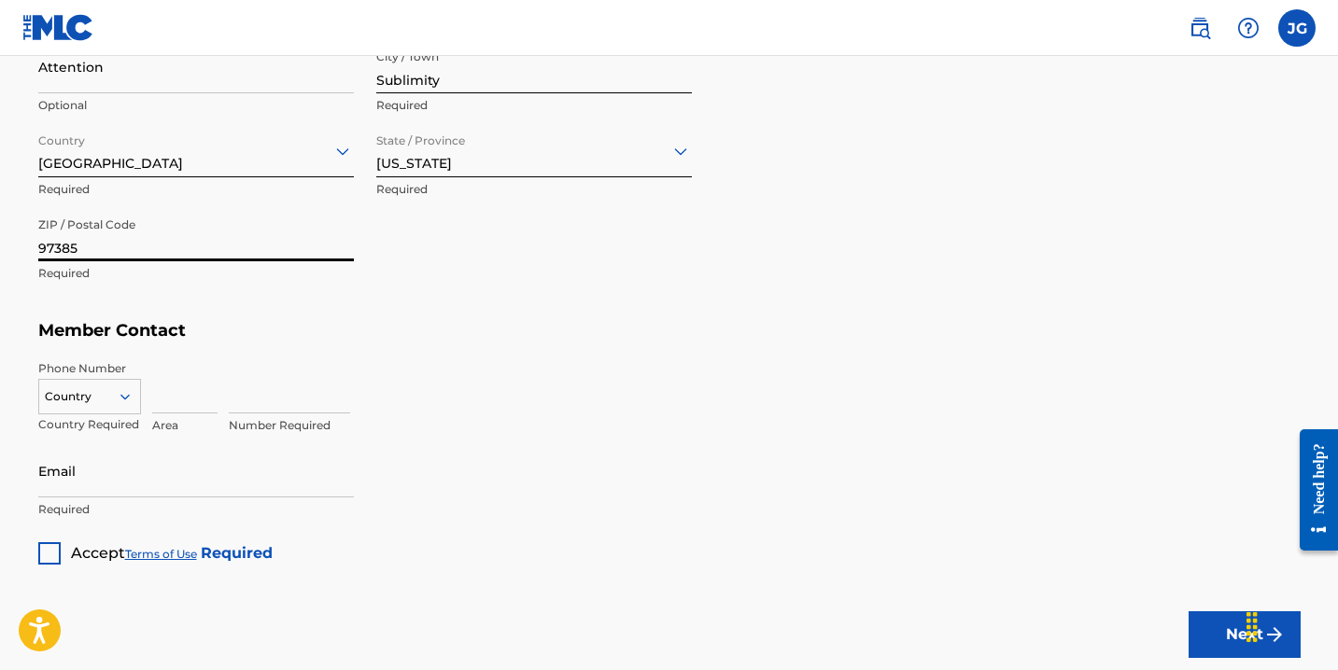
type input "97385"
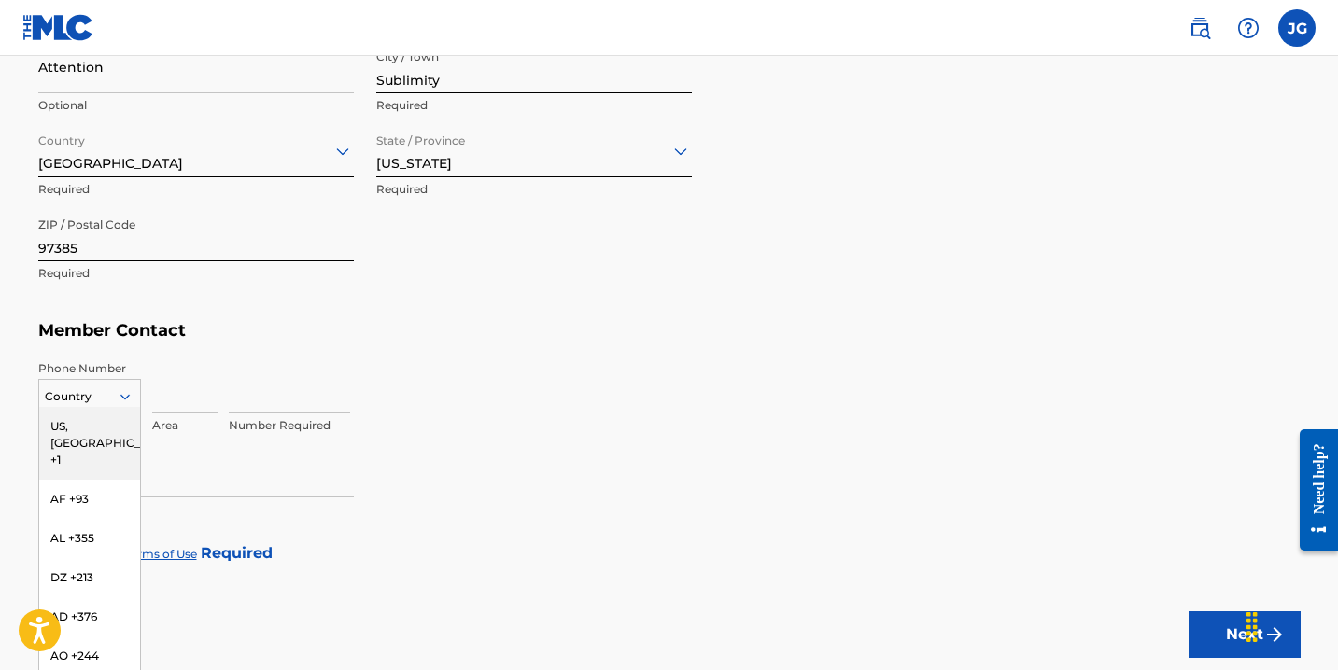
scroll to position [938, 0]
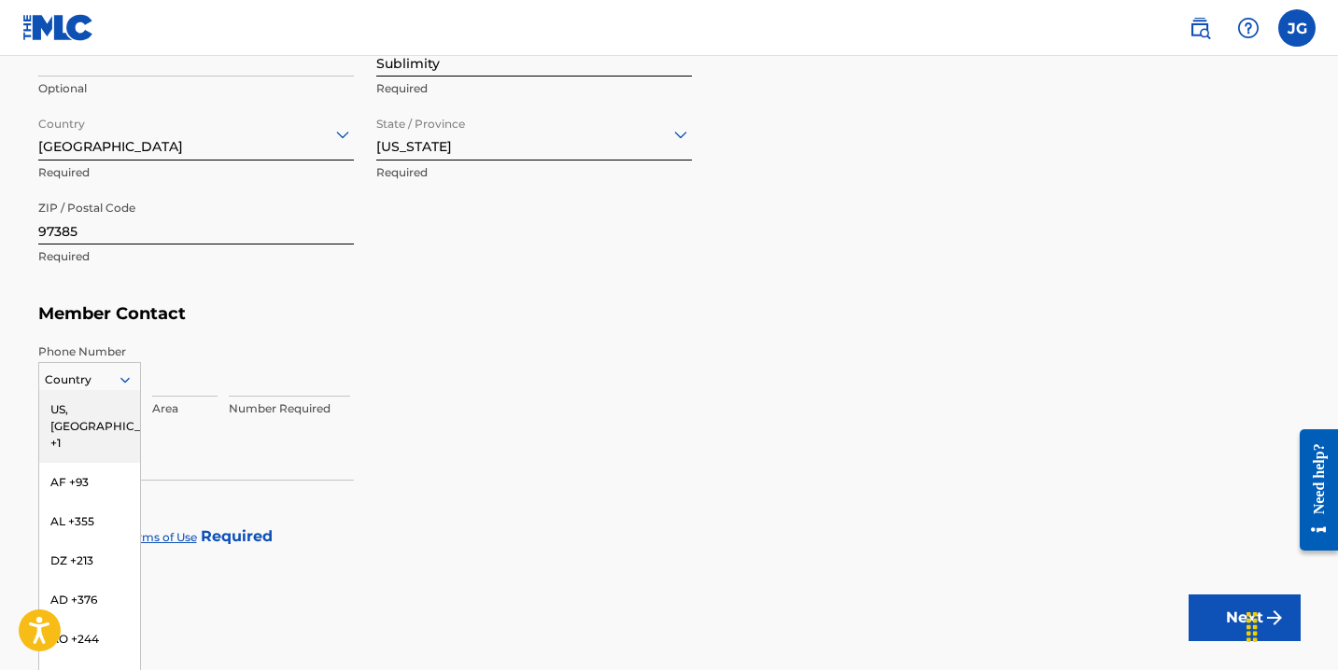
click at [126, 390] on div "US, [GEOGRAPHIC_DATA] +1, 1 of 216. 216 results available. Use Up and Down to c…" at bounding box center [89, 376] width 103 height 28
click at [105, 406] on div "US, [GEOGRAPHIC_DATA] +1" at bounding box center [89, 426] width 101 height 73
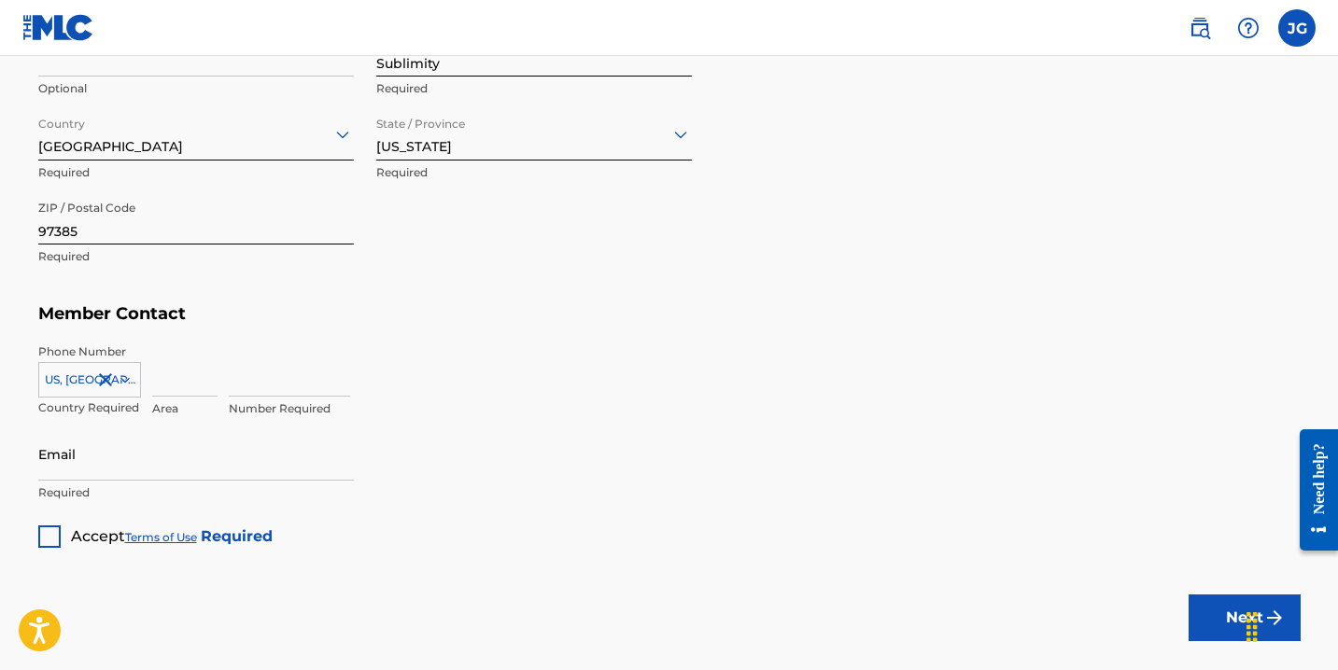
click at [180, 382] on input at bounding box center [184, 370] width 65 height 53
type input "971"
click at [253, 388] on input at bounding box center [289, 370] width 121 height 53
click at [383, 418] on div "323-3318 Value must contain only numbers" at bounding box center [765, 386] width 1072 height 84
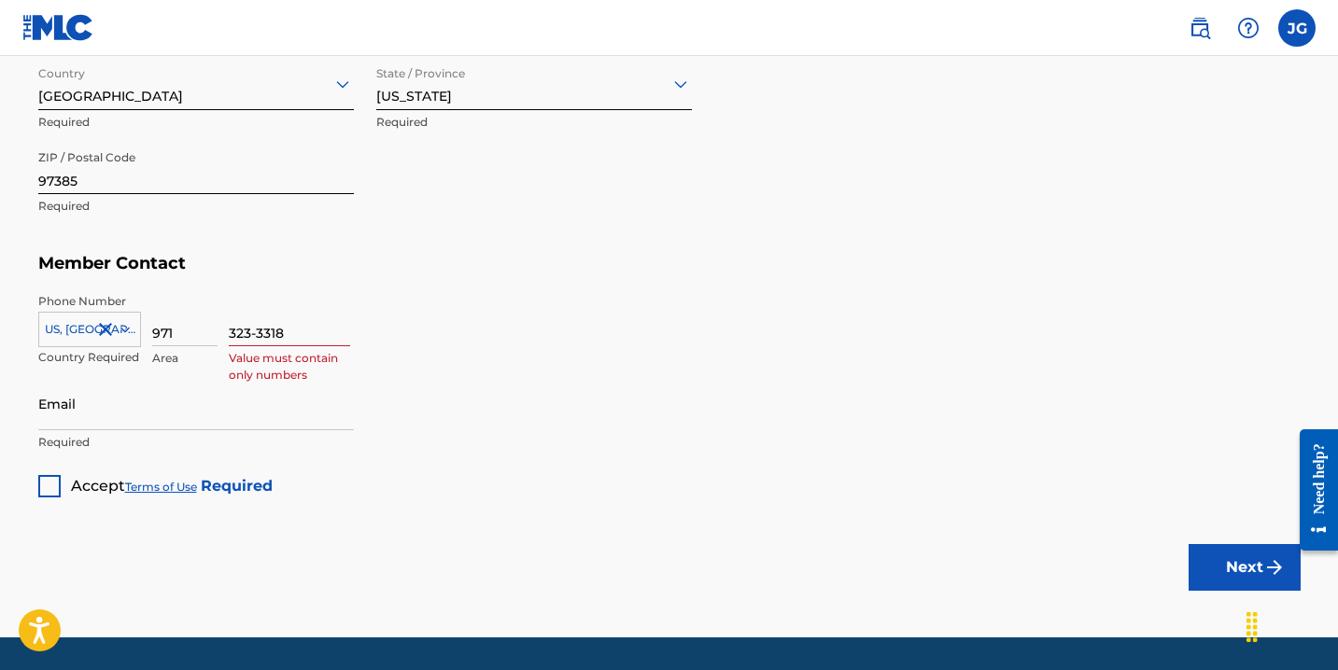
scroll to position [989, 0]
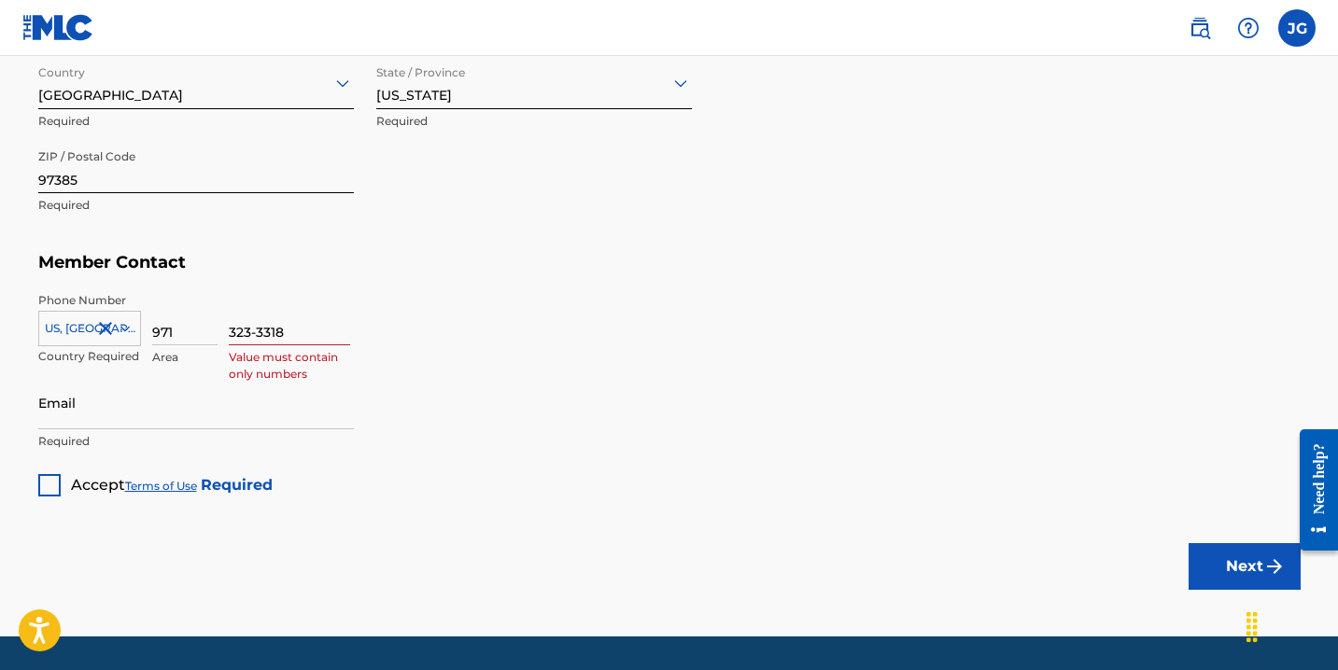
click at [322, 389] on input "Email" at bounding box center [196, 402] width 316 height 53
click at [257, 331] on input "323-3318" at bounding box center [289, 318] width 121 height 53
type input "3233318"
click at [244, 396] on input "Email" at bounding box center [196, 402] width 316 height 53
type input "[DOMAIN_NAME][EMAIL_ADDRESS][DOMAIN_NAME]"
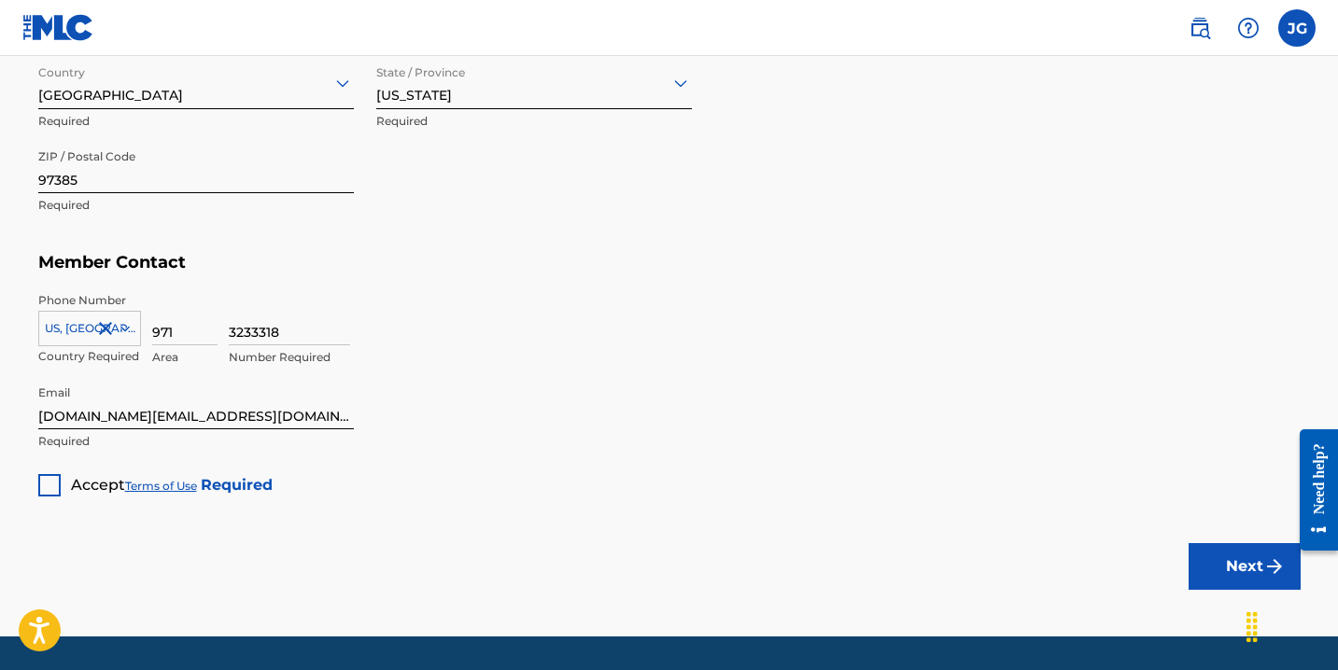
click at [49, 484] on div at bounding box center [49, 485] width 22 height 22
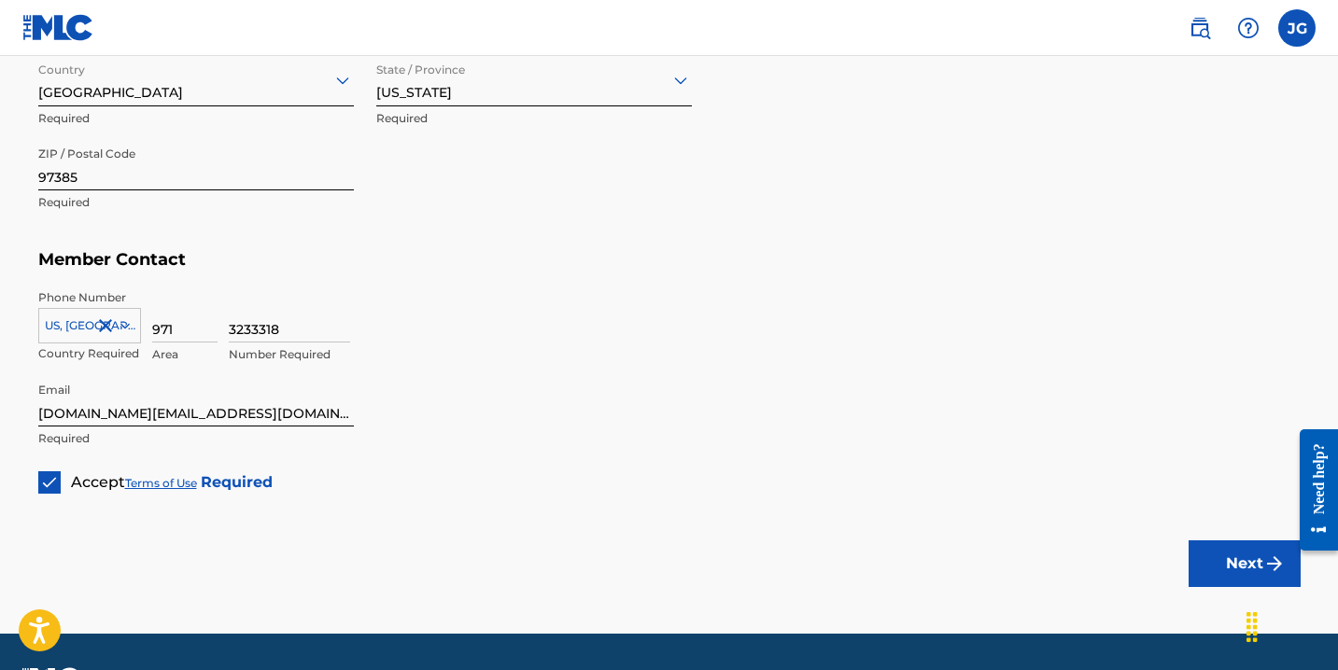
scroll to position [1045, 0]
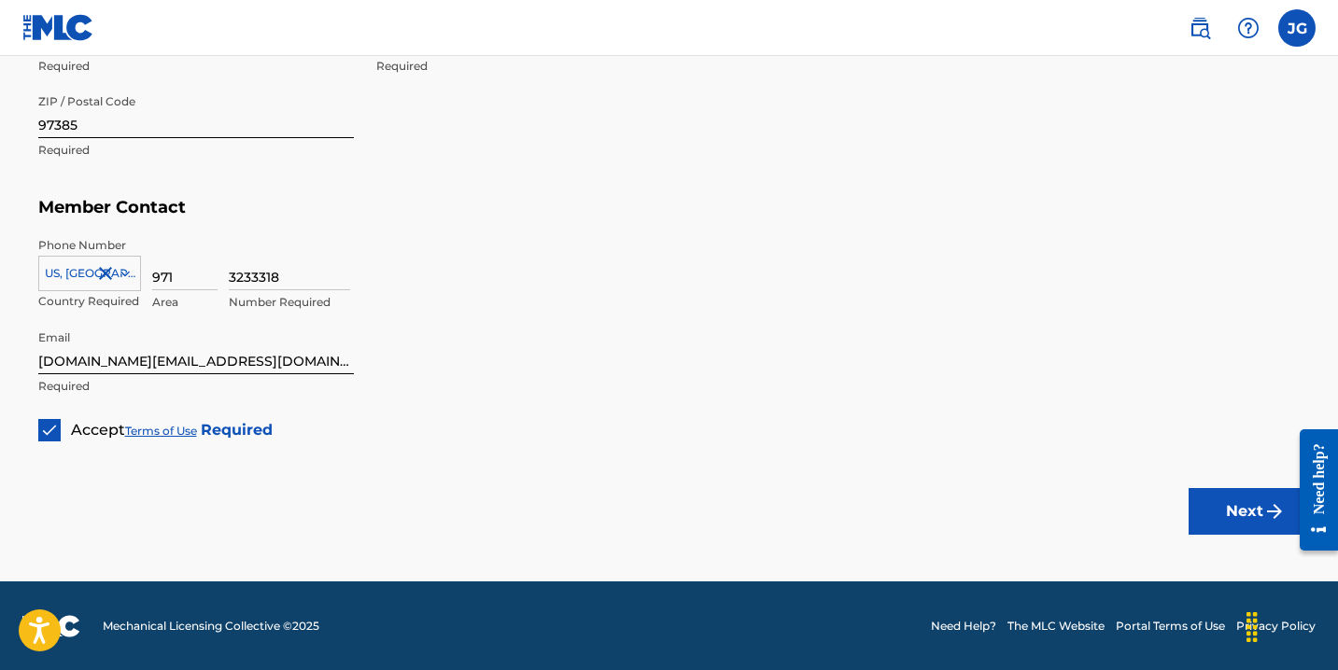
click at [1226, 520] on button "Next" at bounding box center [1244, 511] width 112 height 47
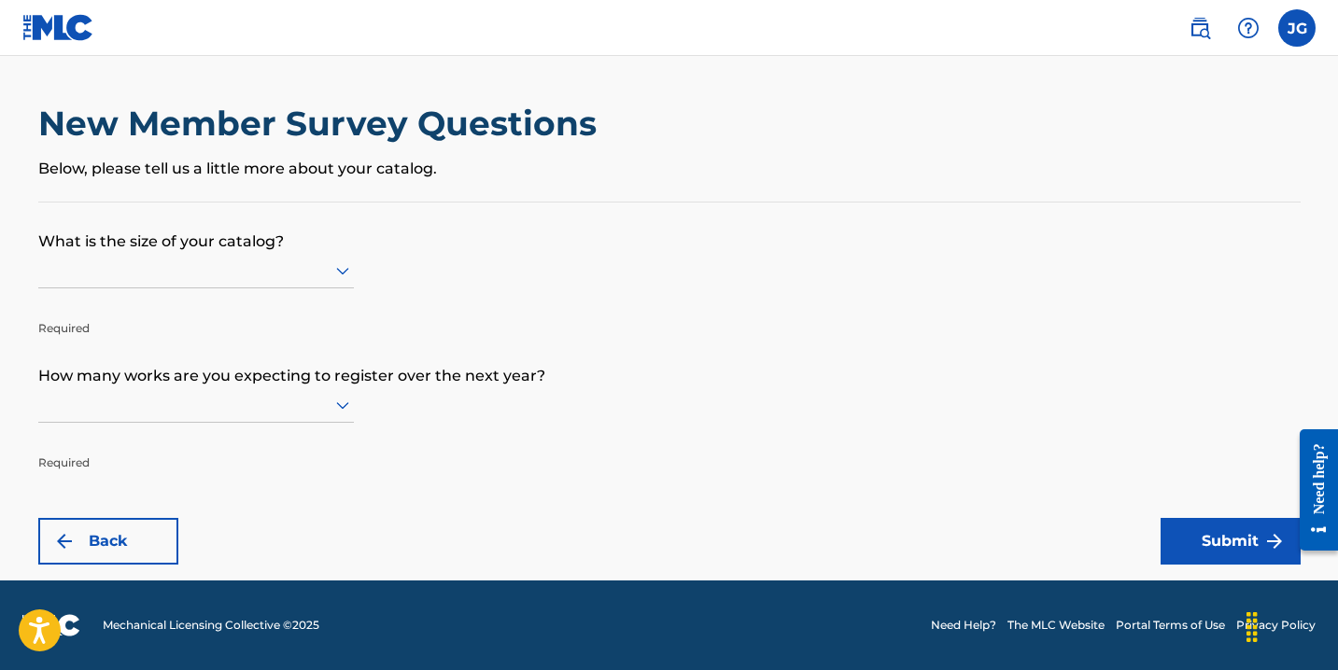
click at [343, 274] on icon at bounding box center [342, 271] width 13 height 7
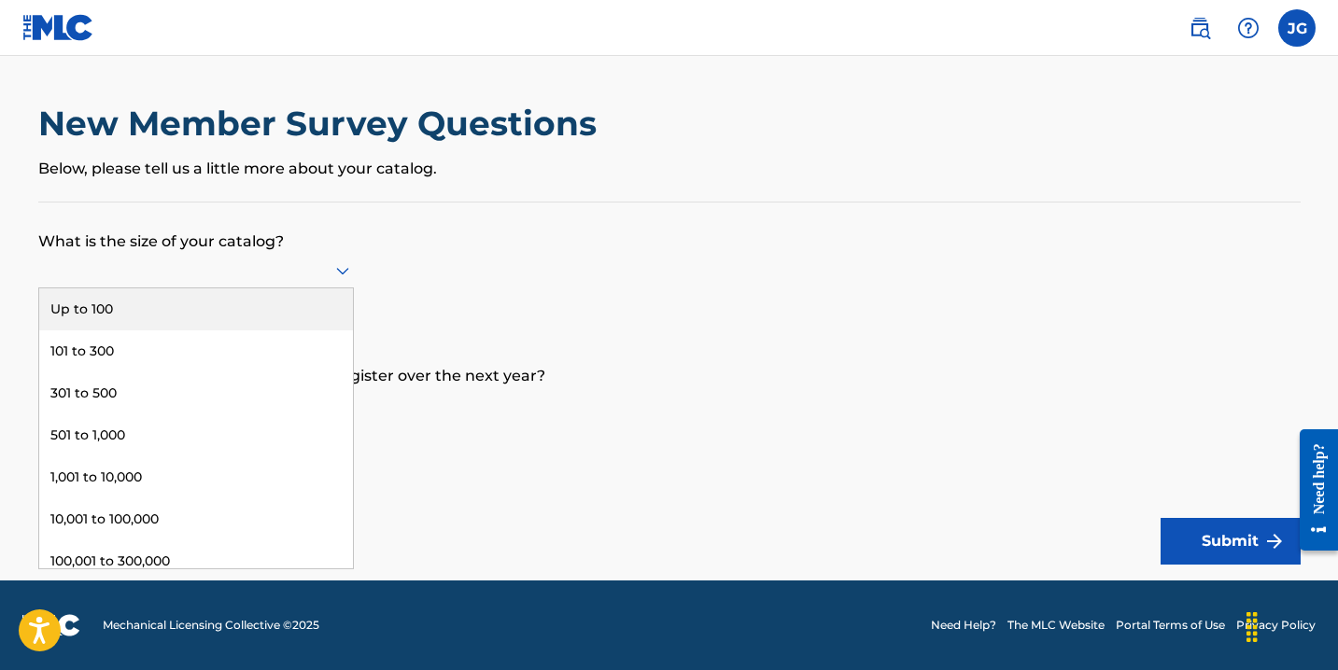
click at [287, 307] on div "Up to 100" at bounding box center [196, 309] width 314 height 42
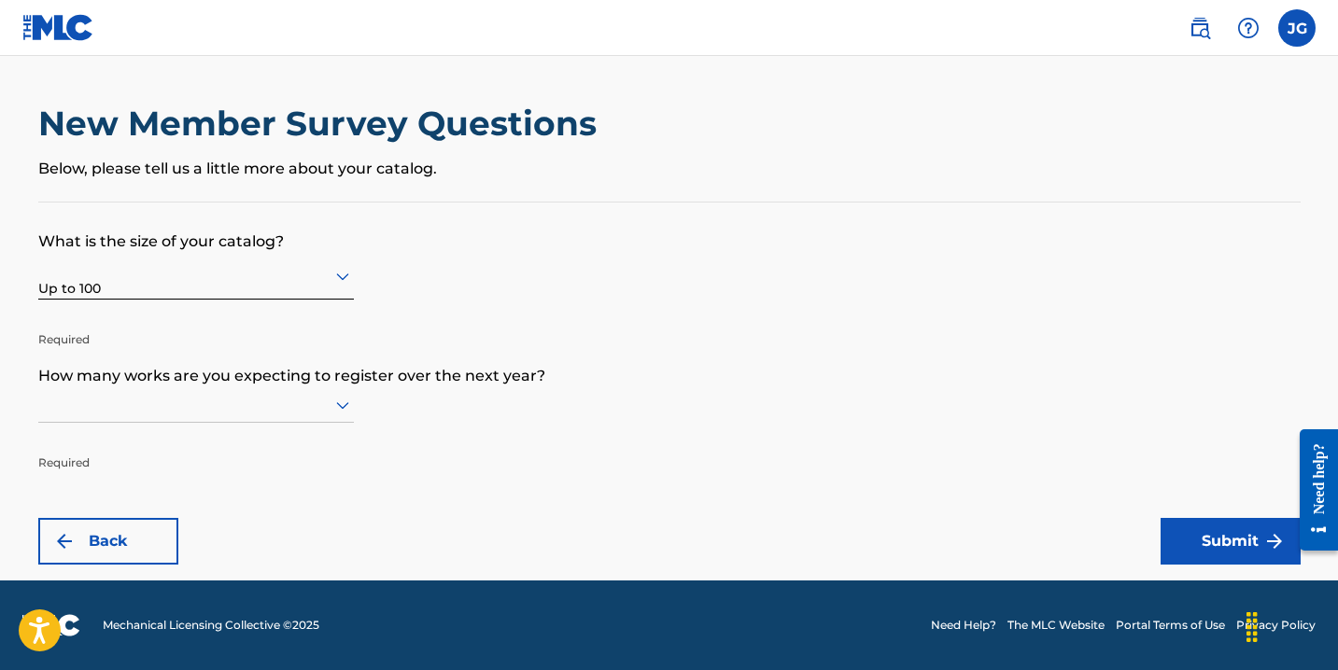
click at [345, 407] on icon at bounding box center [342, 405] width 22 height 22
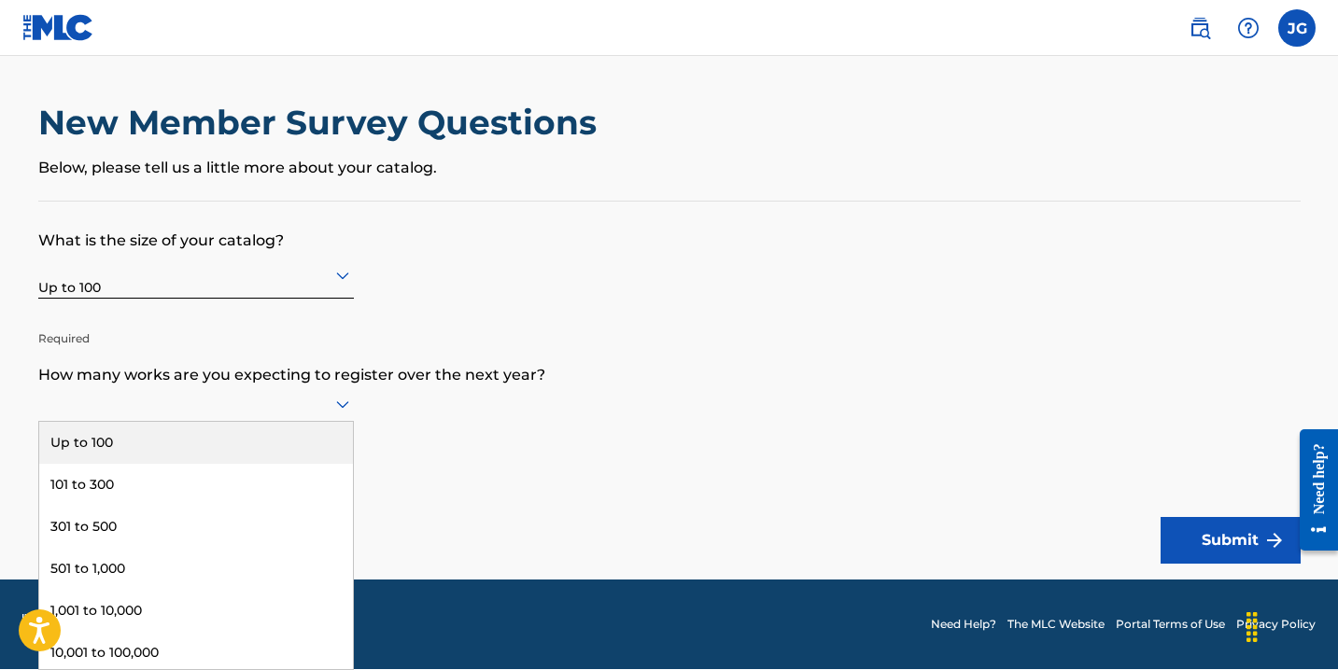
click at [288, 450] on div "Up to 100" at bounding box center [196, 443] width 314 height 42
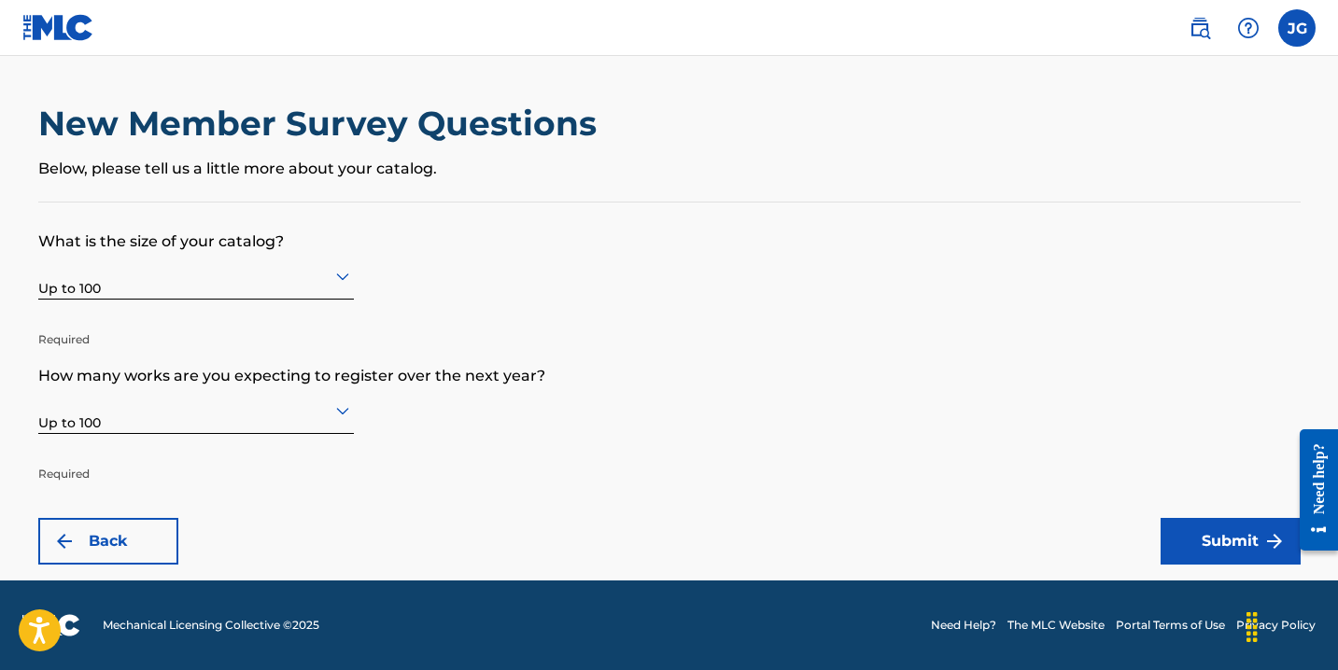
click at [1209, 534] on button "Submit" at bounding box center [1230, 541] width 140 height 47
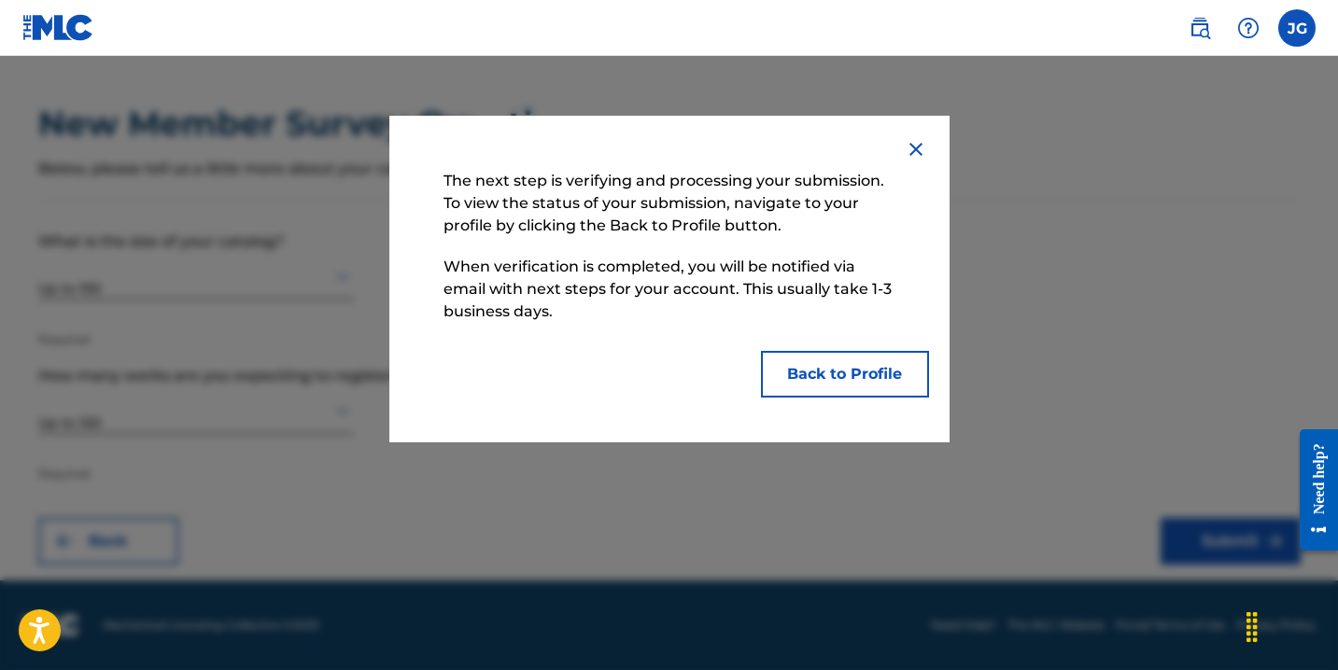
click at [843, 369] on button "Back to Profile" at bounding box center [845, 374] width 168 height 47
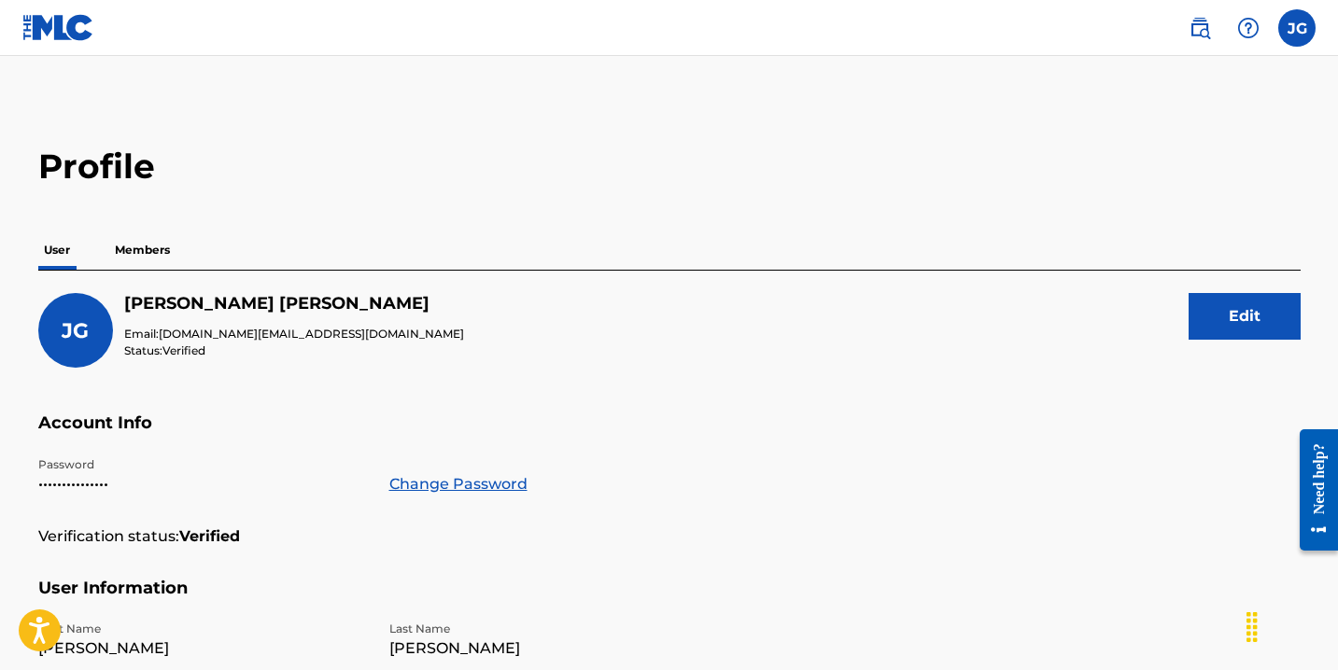
click at [145, 249] on p "Members" at bounding box center [142, 250] width 66 height 39
